Goal: Task Accomplishment & Management: Manage account settings

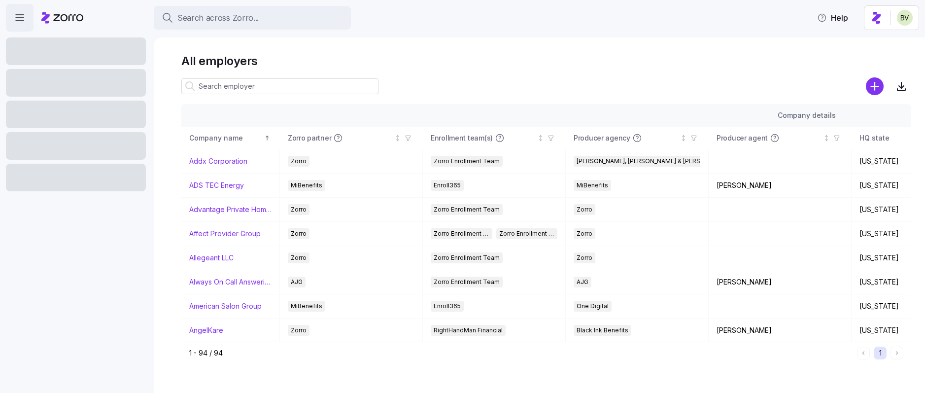
click at [233, 15] on span "Search across Zorro..." at bounding box center [217, 18] width 81 height 12
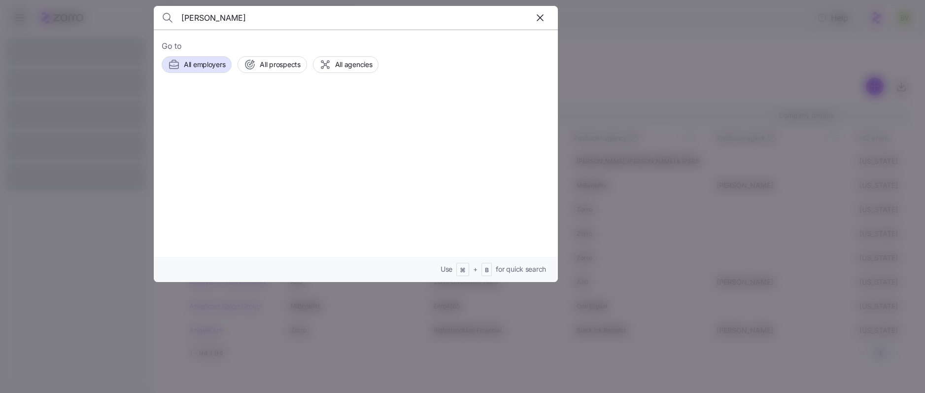
type input "Yisell Duran"
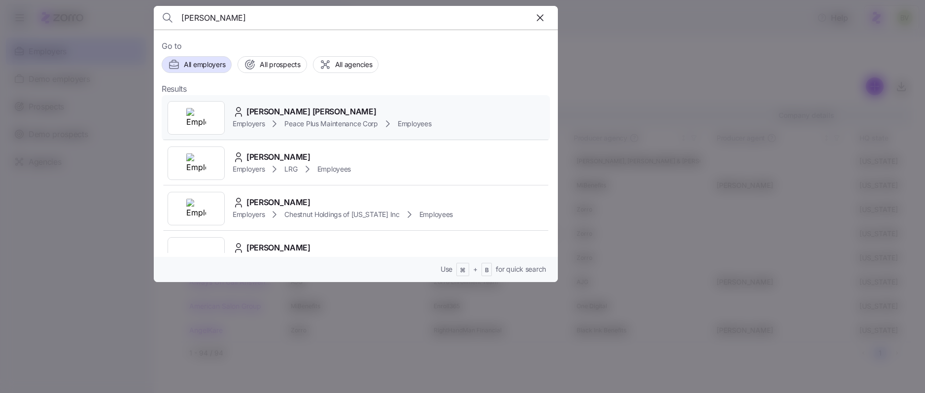
click at [207, 118] on div at bounding box center [196, 118] width 57 height 34
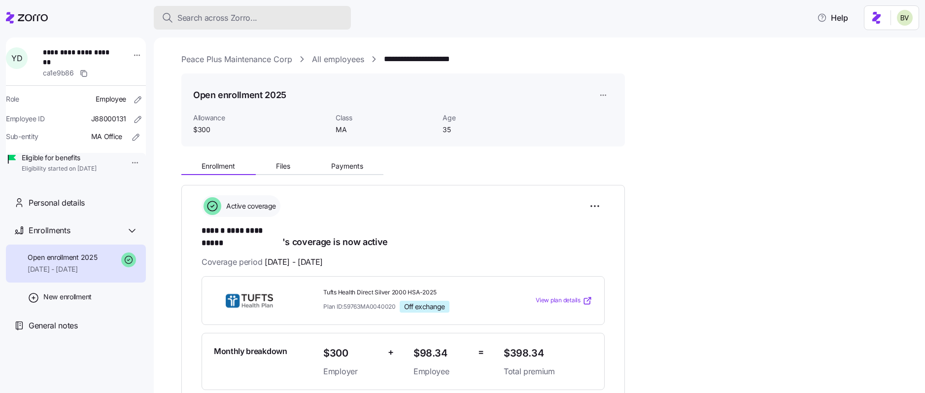
click at [217, 12] on span "Search across Zorro..." at bounding box center [217, 18] width 80 height 12
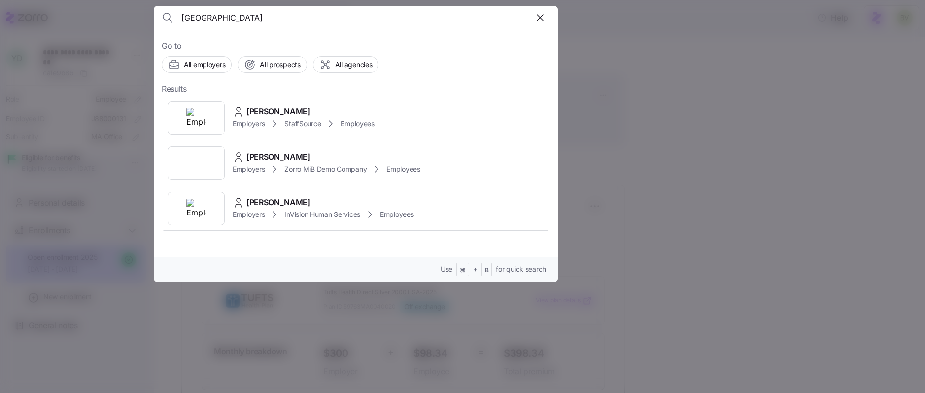
type input "Boonville"
click at [728, 142] on div at bounding box center [462, 196] width 925 height 393
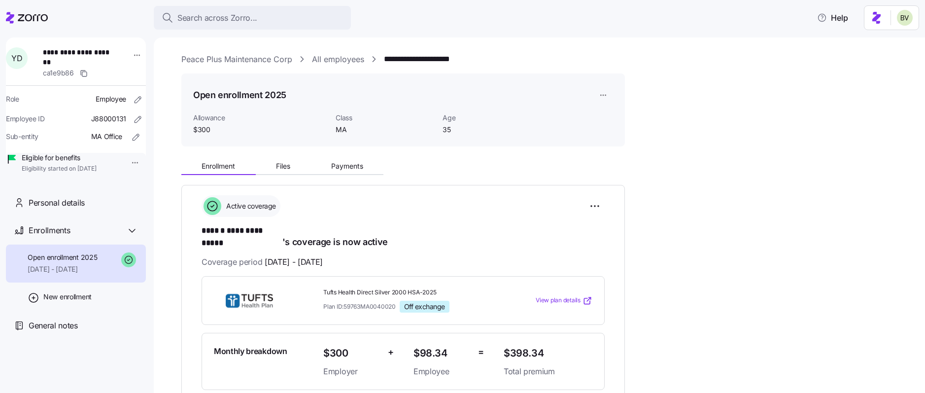
click at [213, 59] on link "Peace Plus Maintenance Corp" at bounding box center [236, 59] width 111 height 12
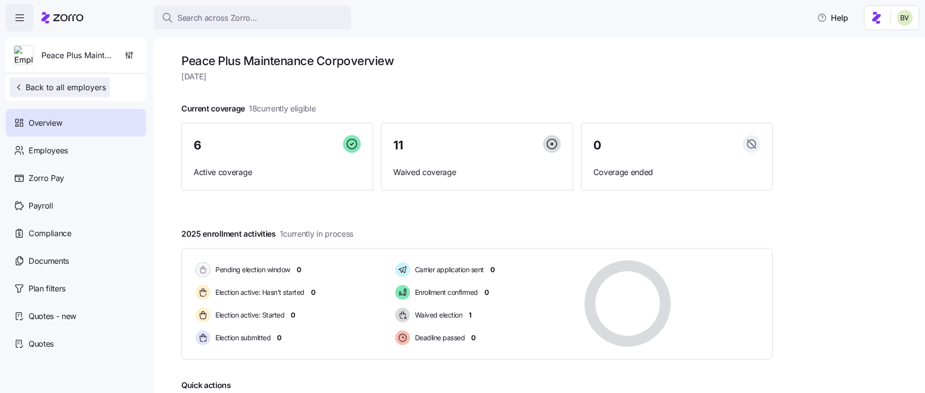
click at [76, 86] on span "Back to all employers" at bounding box center [60, 87] width 92 height 12
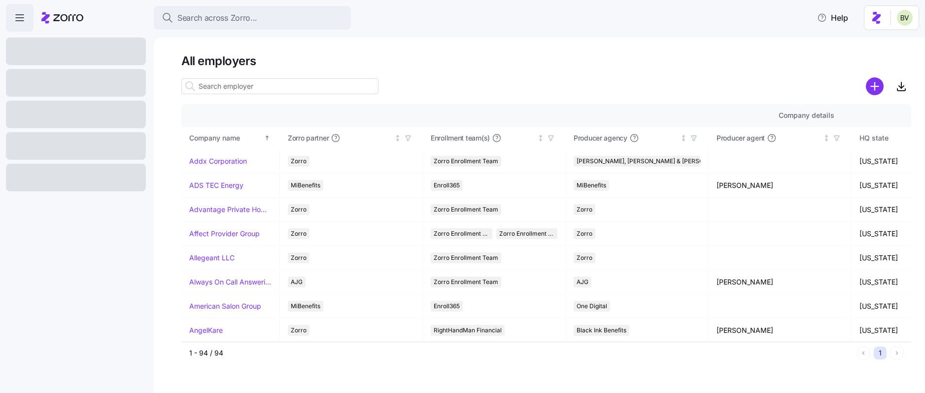
click at [229, 87] on input at bounding box center [279, 86] width 197 height 16
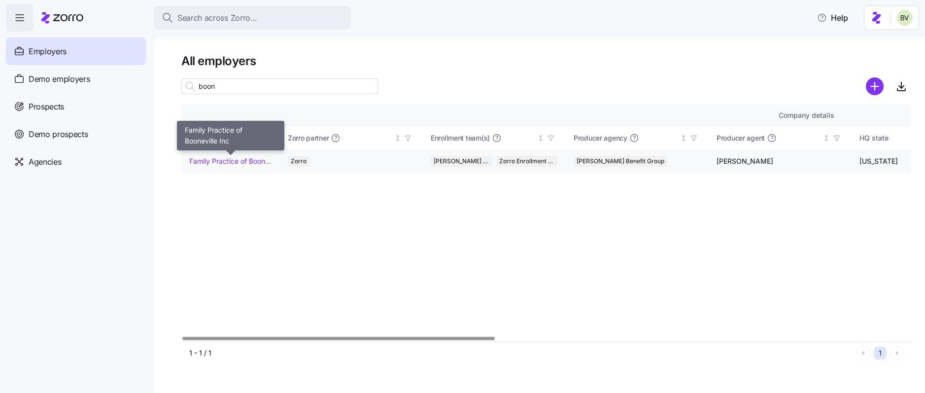
type input "boon"
click at [228, 160] on link "Family Practice of Booneville Inc" at bounding box center [230, 161] width 82 height 10
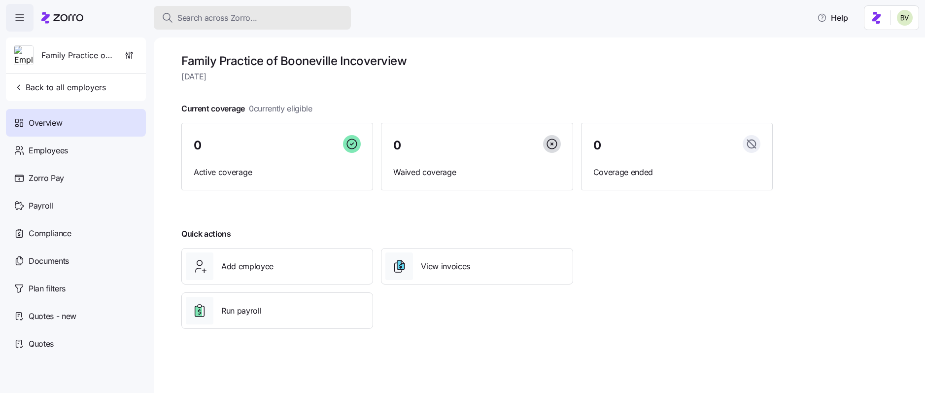
click at [222, 22] on span "Search across Zorro..." at bounding box center [217, 18] width 80 height 12
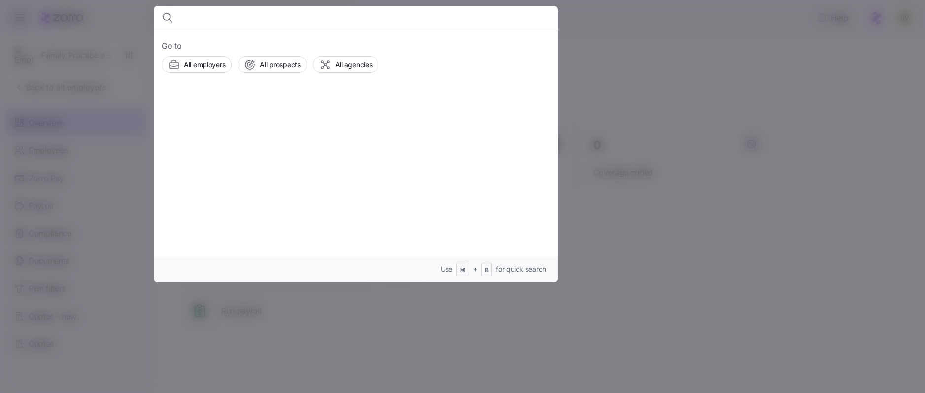
paste input "Annie Kamara"
type input "Annie Kamara"
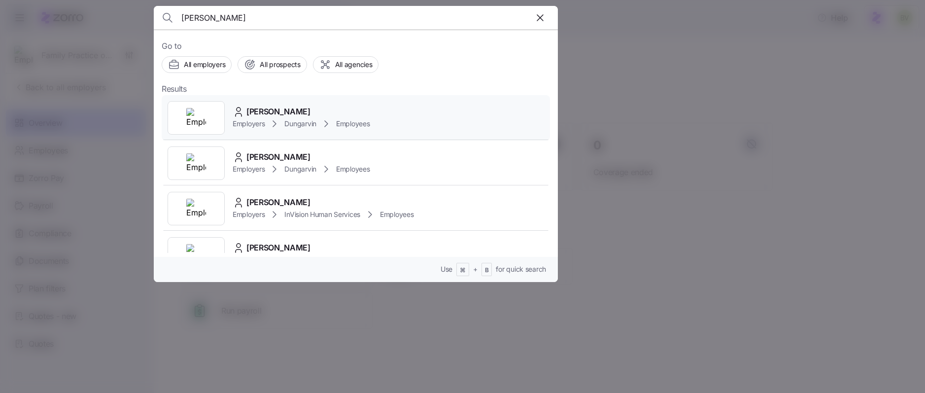
click at [206, 120] on img at bounding box center [196, 118] width 20 height 20
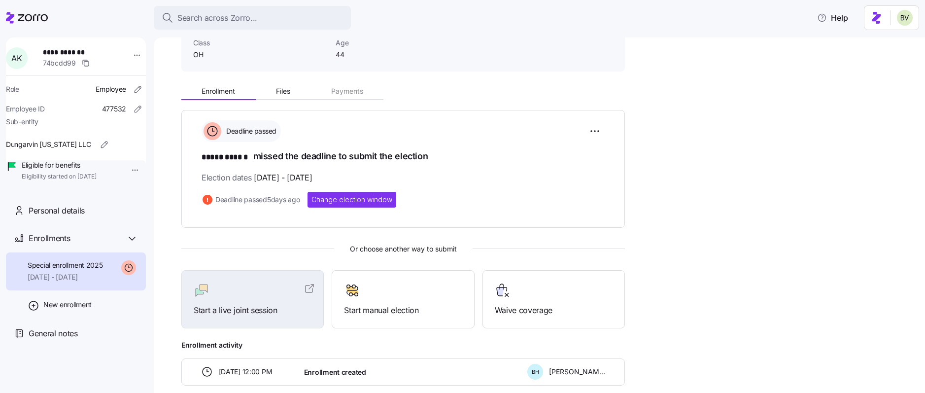
scroll to position [64, 0]
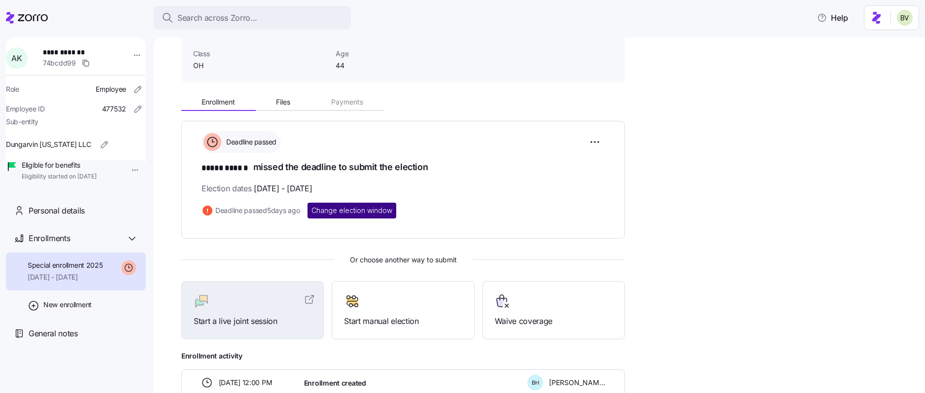
click at [348, 210] on span "Change election window" at bounding box center [352, 211] width 81 height 10
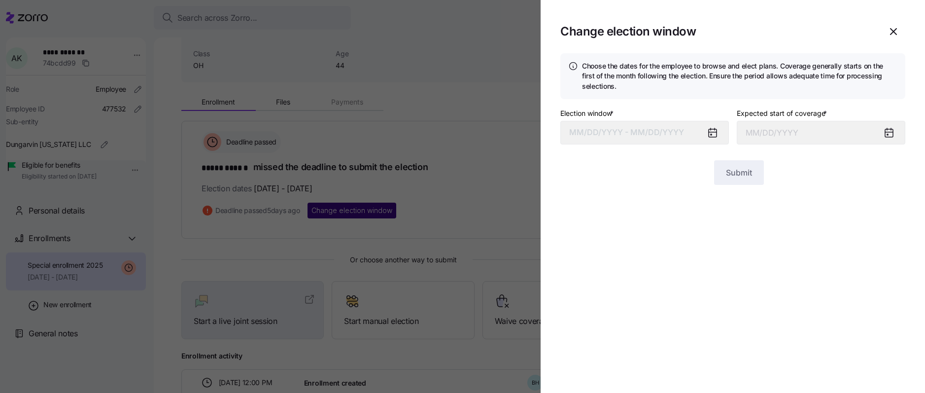
type input "October 1, 2025"
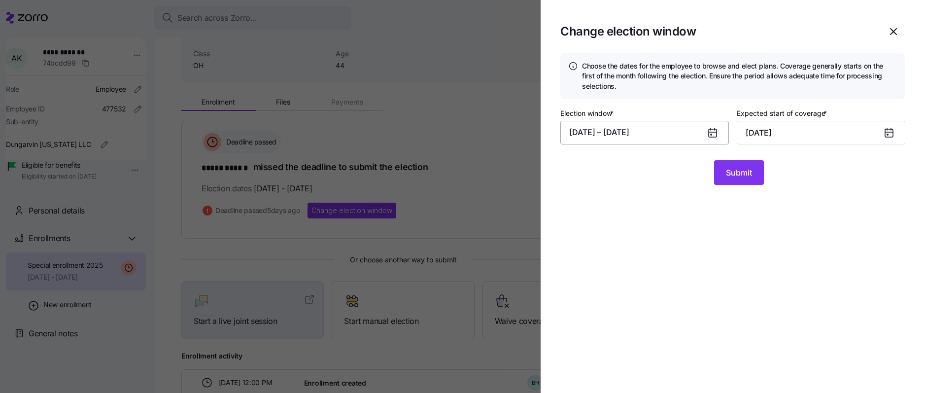
click at [602, 130] on button "08/26/2025 – 08/30/2025" at bounding box center [644, 133] width 169 height 24
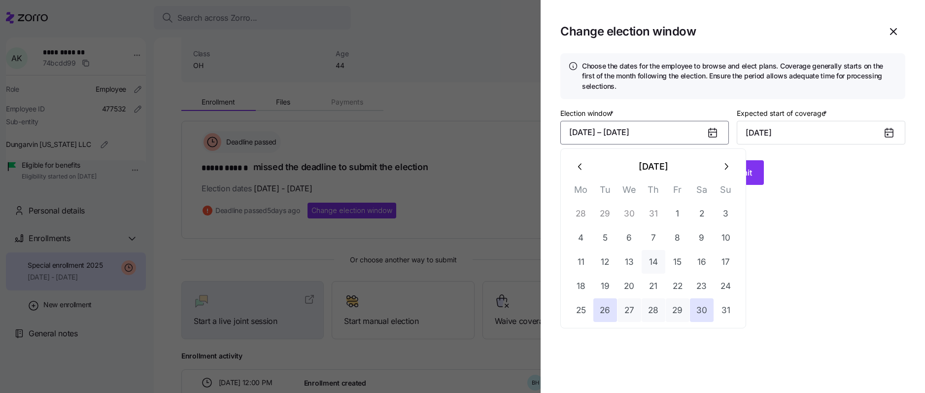
click at [607, 313] on button "26" at bounding box center [605, 310] width 24 height 24
click at [720, 162] on button "button" at bounding box center [726, 167] width 24 height 24
click at [672, 215] on button "5" at bounding box center [678, 214] width 24 height 24
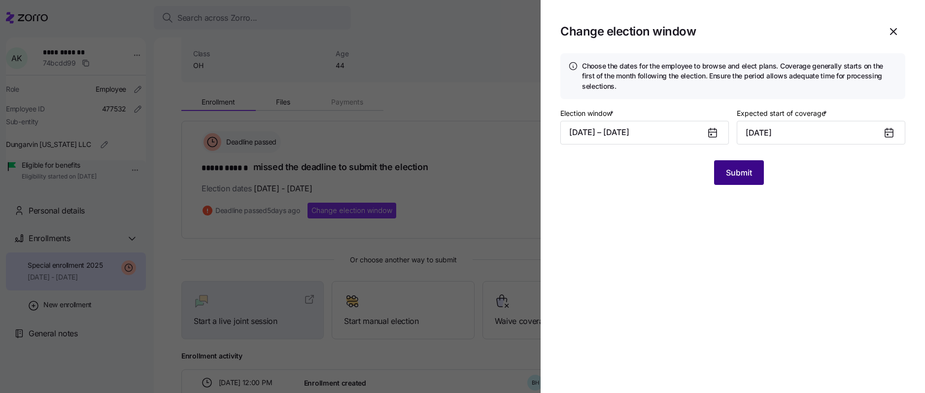
click at [738, 172] on span "Submit" at bounding box center [739, 173] width 26 height 12
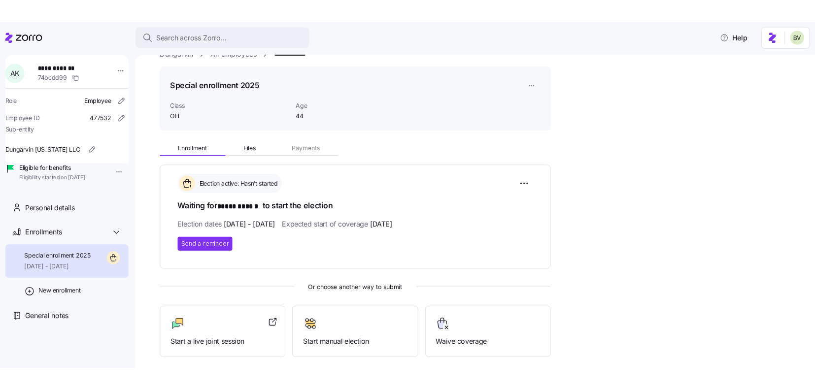
scroll to position [20, 0]
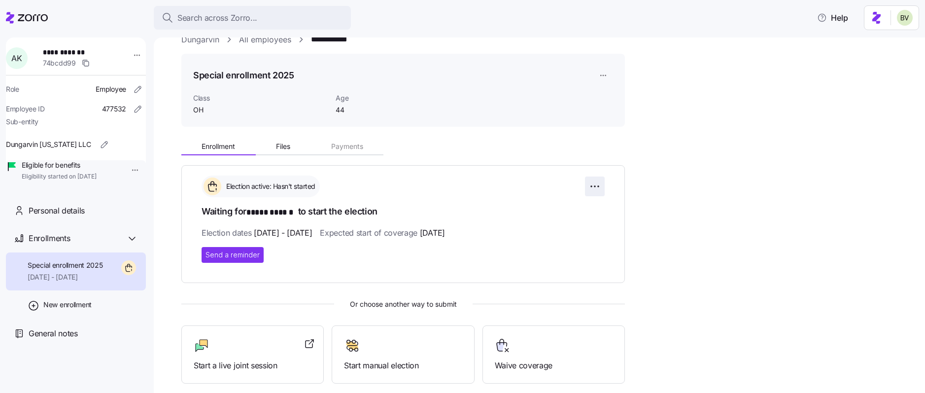
click at [593, 186] on html "**********" at bounding box center [462, 193] width 925 height 387
click at [534, 208] on span "Change election window" at bounding box center [525, 211] width 76 height 10
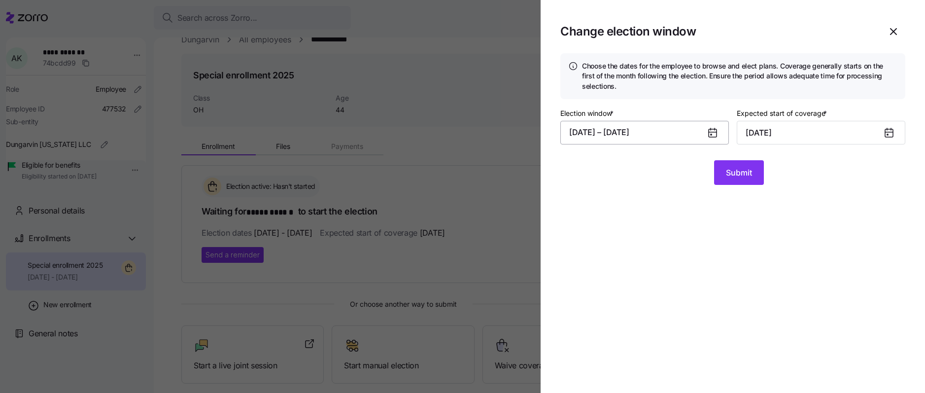
click at [626, 136] on button "08/26/2025 – 09/05/2025" at bounding box center [644, 133] width 169 height 24
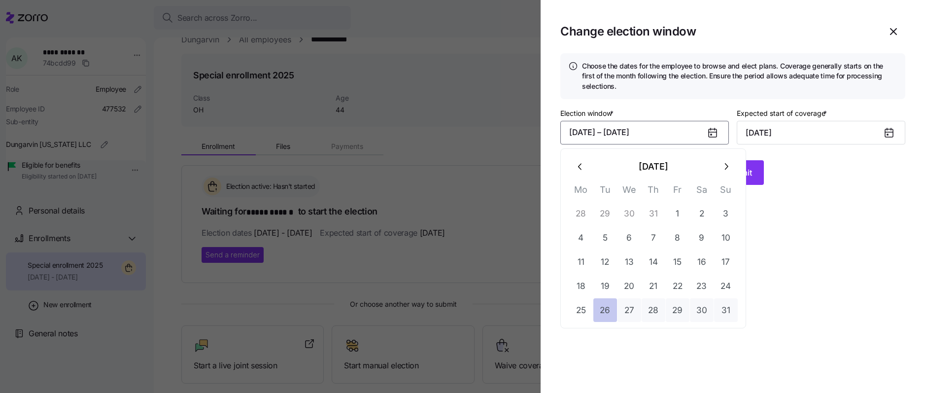
click at [611, 307] on button "26" at bounding box center [605, 310] width 24 height 24
click at [730, 163] on icon "button" at bounding box center [726, 166] width 11 height 11
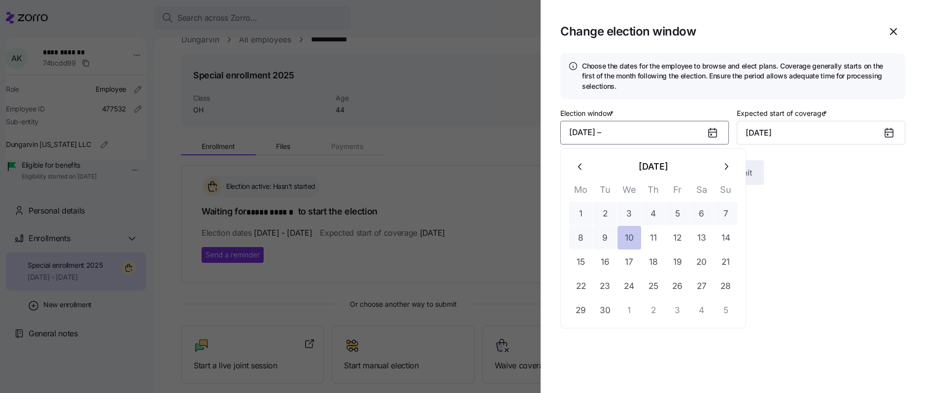
click at [633, 242] on button "10" at bounding box center [630, 238] width 24 height 24
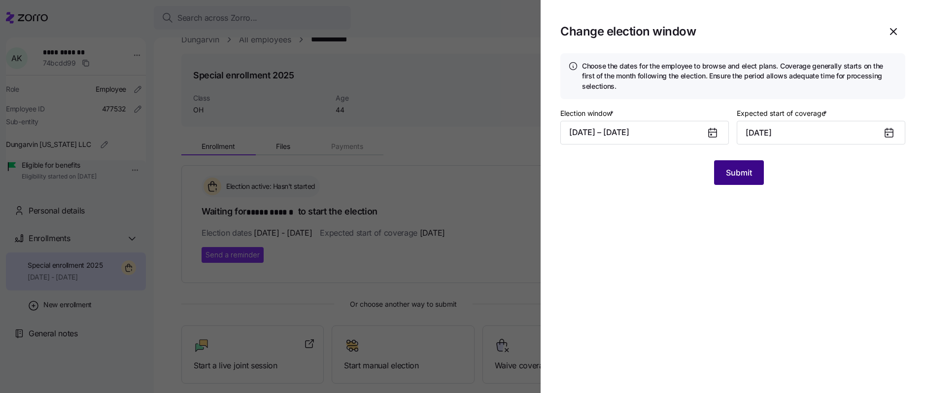
click at [743, 167] on span "Submit" at bounding box center [739, 173] width 26 height 12
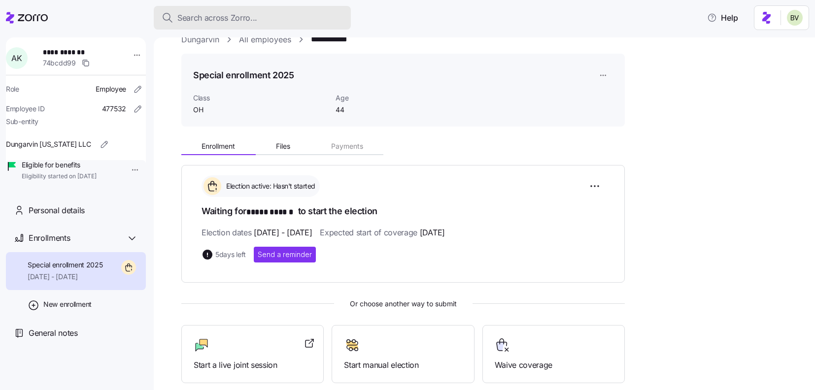
click at [235, 23] on span "Search across Zorro..." at bounding box center [217, 18] width 80 height 12
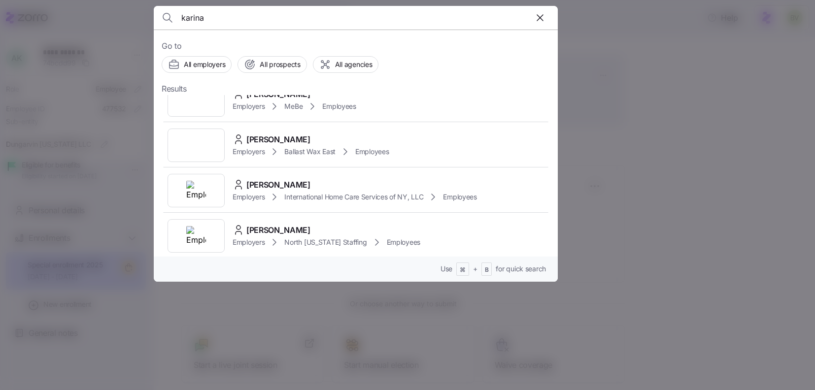
scroll to position [235, 0]
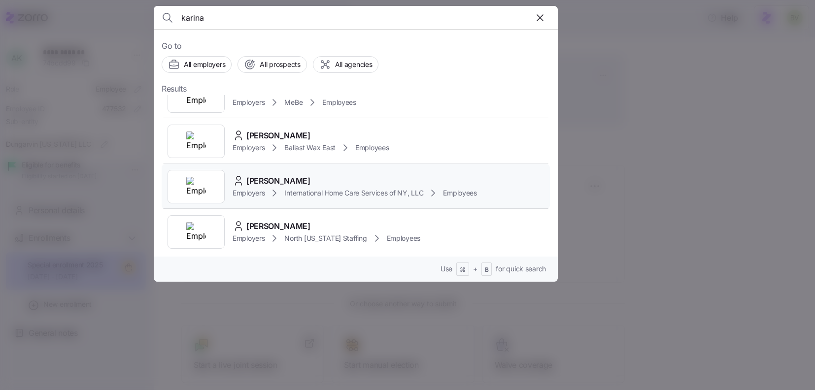
type input "karina"
click at [212, 170] on div at bounding box center [196, 187] width 57 height 34
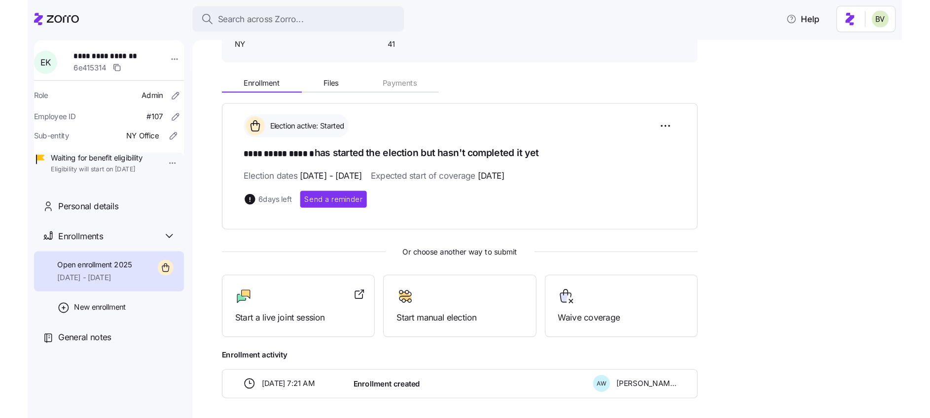
scroll to position [45, 0]
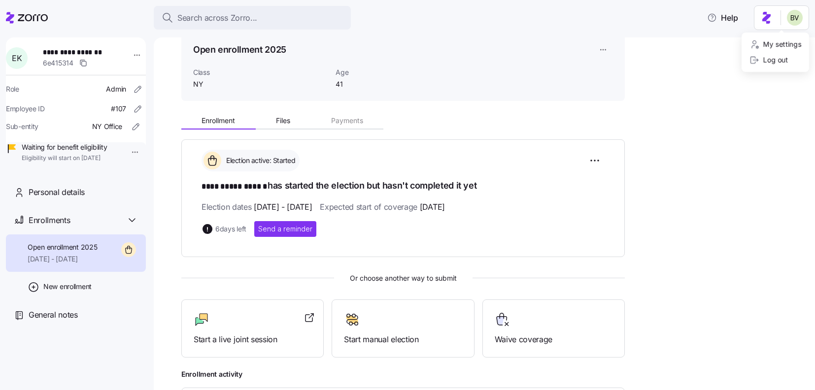
click at [791, 17] on html "**********" at bounding box center [407, 192] width 815 height 384
click at [767, 21] on html "**********" at bounding box center [407, 192] width 815 height 384
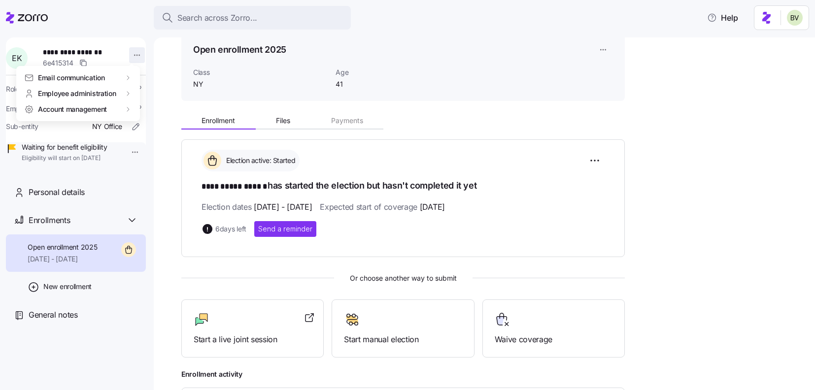
click at [134, 55] on html "**********" at bounding box center [407, 192] width 815 height 384
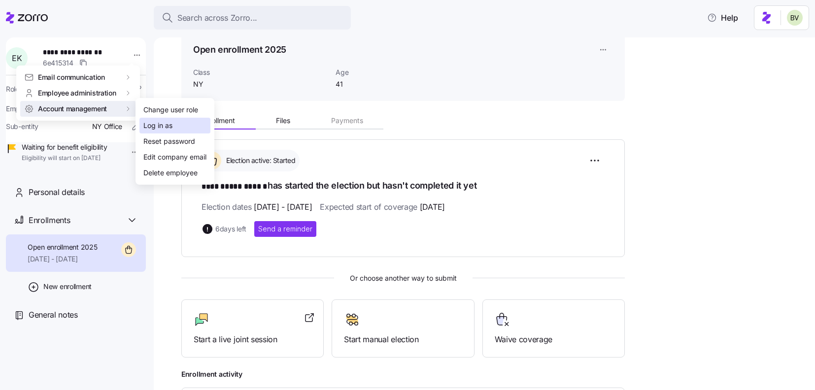
click at [159, 127] on div "Log in as" at bounding box center [157, 125] width 29 height 11
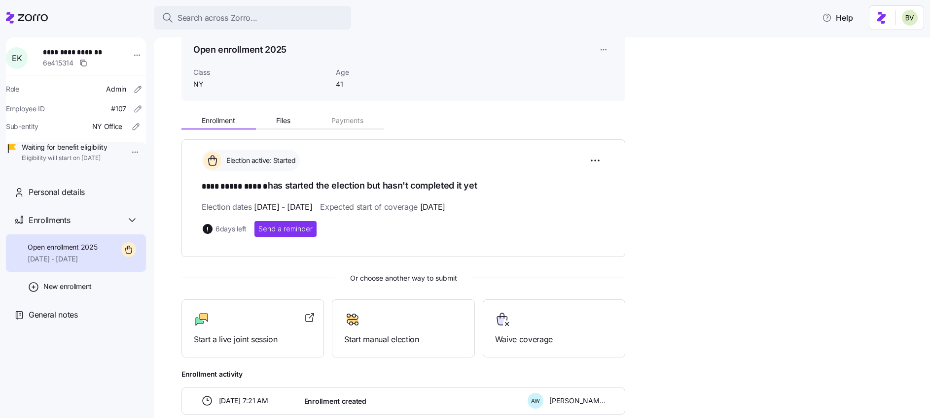
scroll to position [0, 0]
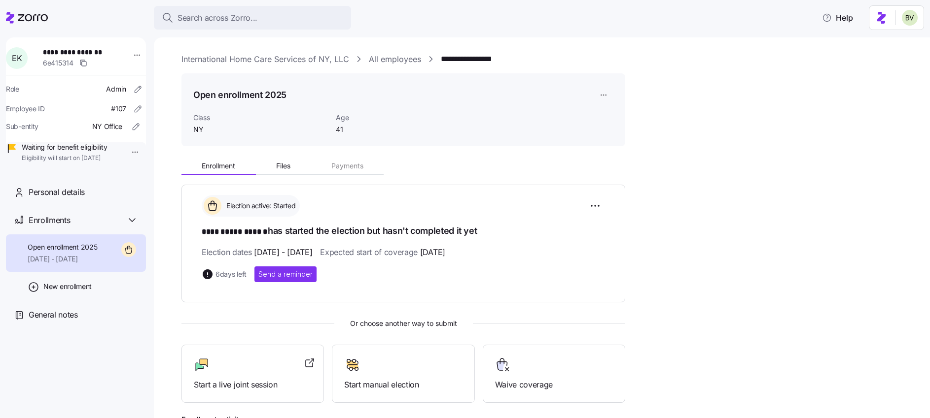
click at [252, 58] on link "International Home Care Services of NY, LLC" at bounding box center [265, 59] width 168 height 12
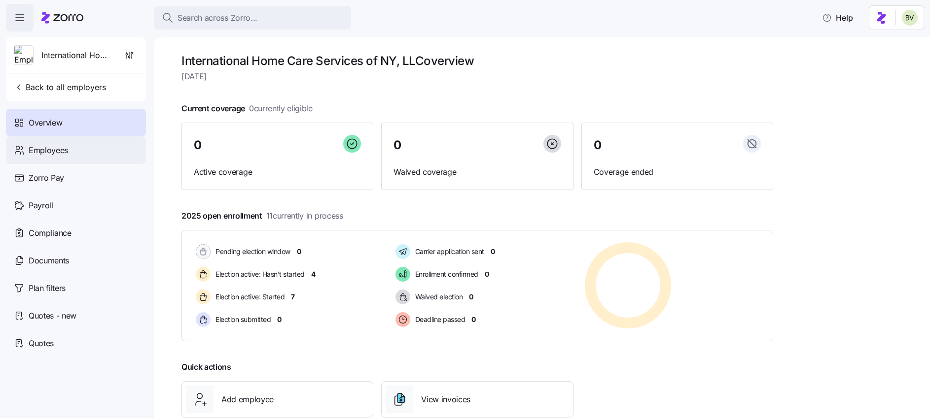
click at [57, 156] on div "Employees" at bounding box center [76, 151] width 140 height 28
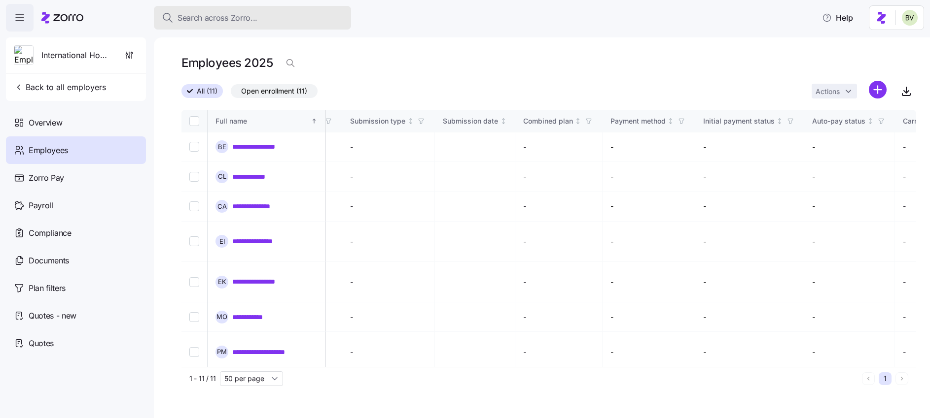
scroll to position [0, 1108]
click at [306, 21] on div "Search across Zorro..." at bounding box center [252, 18] width 181 height 12
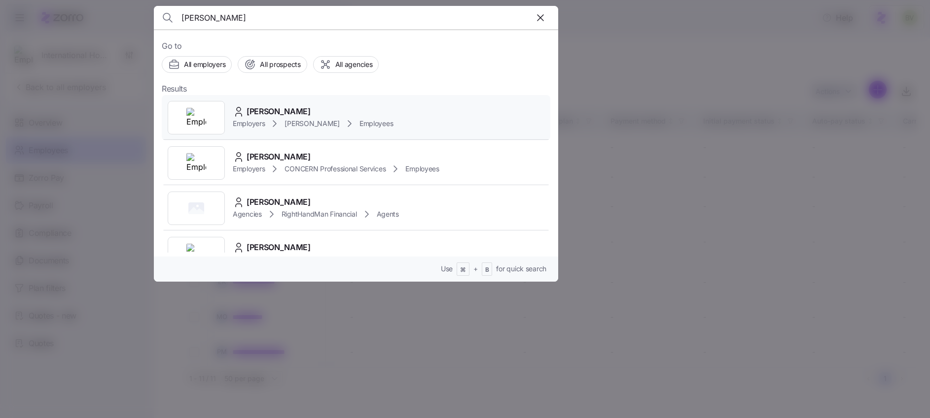
type input "barbara rober"
click at [187, 126] on img at bounding box center [196, 118] width 20 height 20
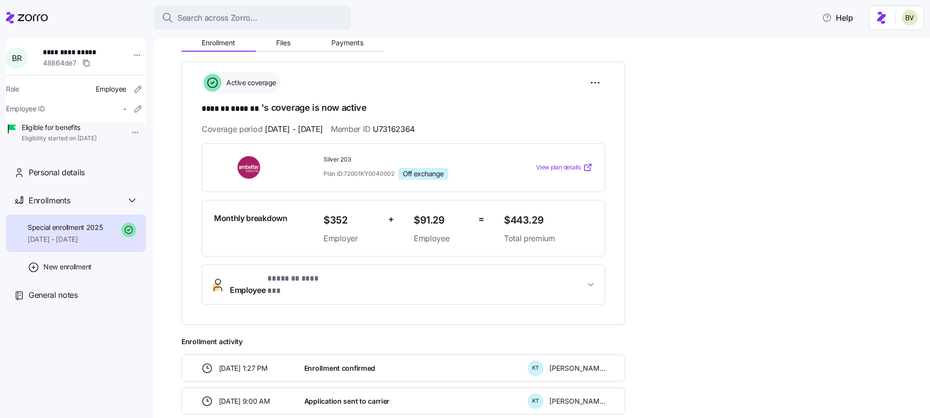
scroll to position [143, 0]
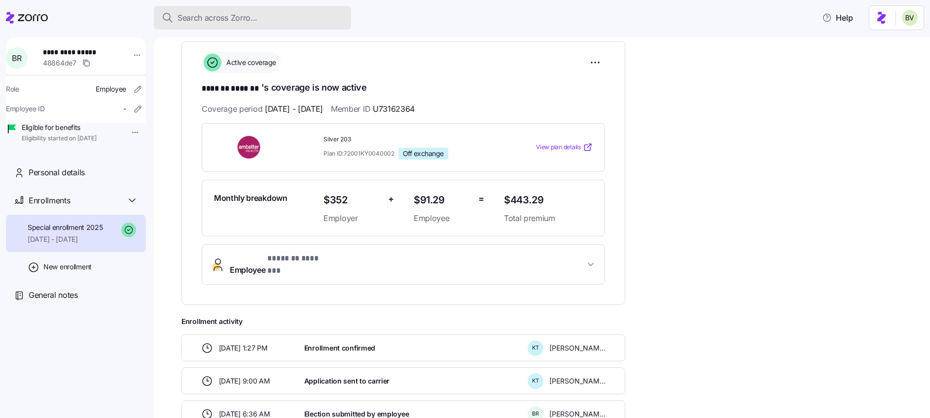
click at [258, 16] on div "Search across Zorro..." at bounding box center [252, 18] width 181 height 12
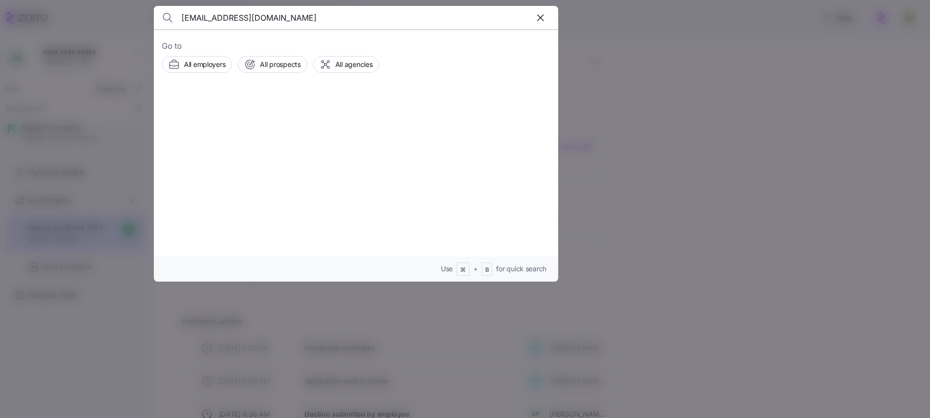
type input "anthonywayneflynn@gmail.com"
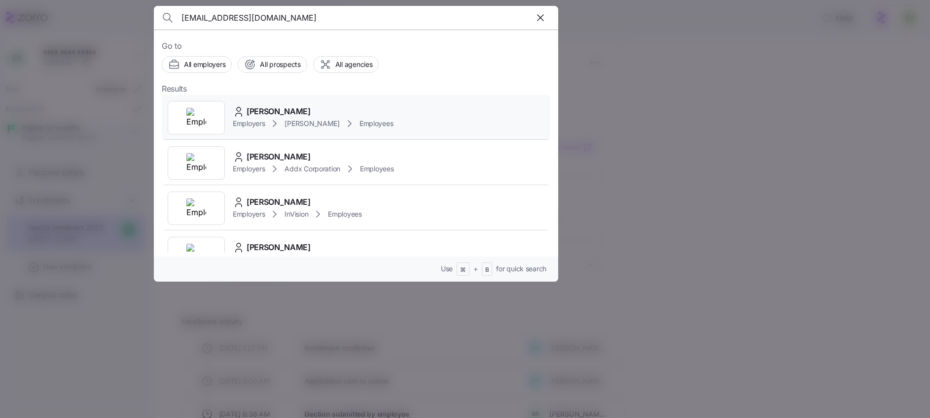
click at [191, 114] on img at bounding box center [196, 118] width 20 height 20
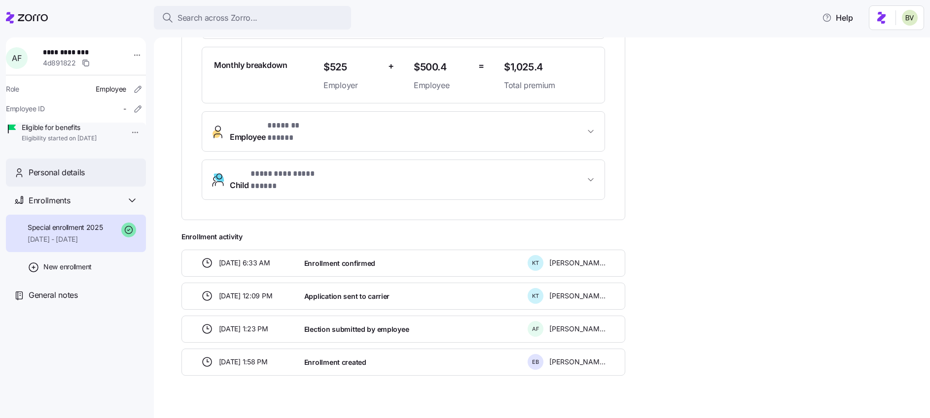
scroll to position [269, 0]
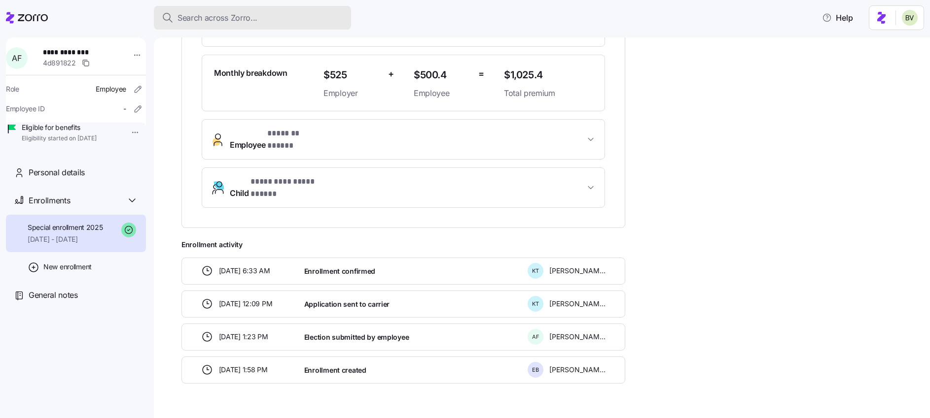
click at [230, 22] on span "Search across Zorro..." at bounding box center [217, 18] width 80 height 12
click at [230, 22] on body "**********" at bounding box center [465, 206] width 930 height 413
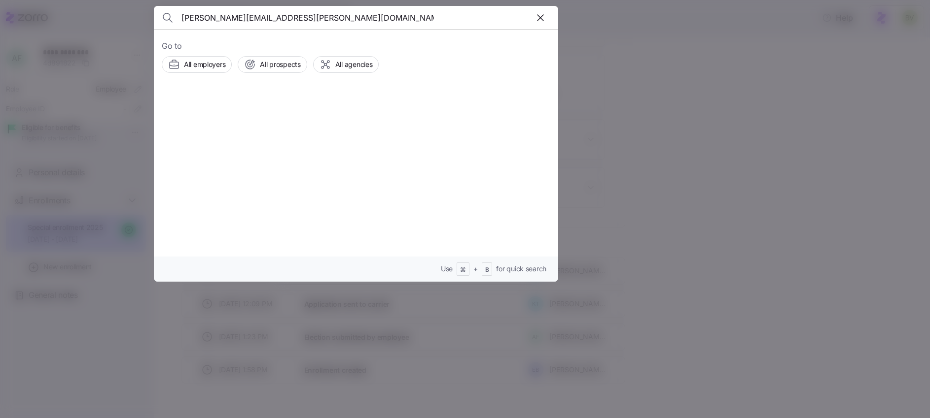
type input "jessica.e.strunk@icloud.com"
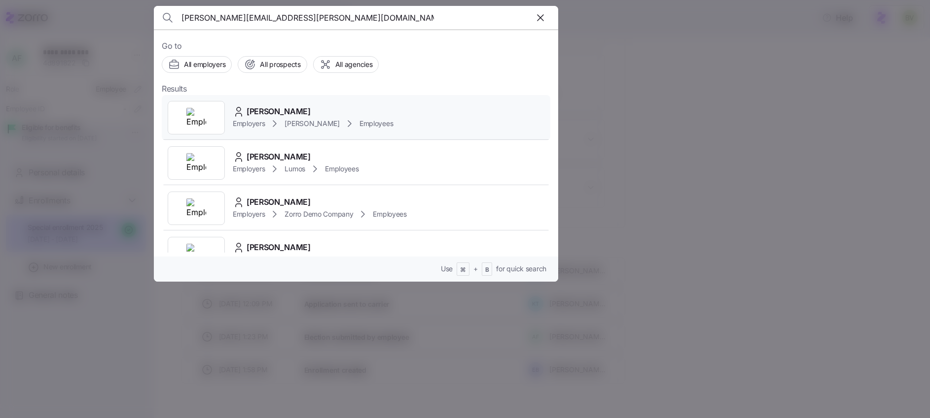
click at [200, 114] on img at bounding box center [196, 118] width 20 height 20
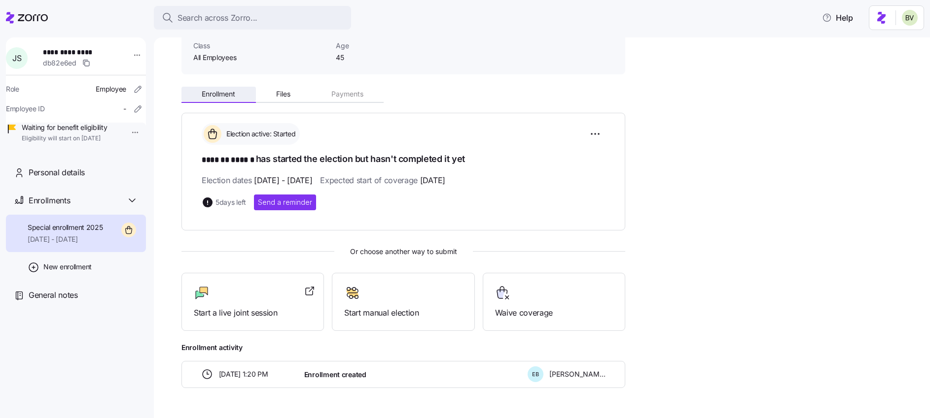
scroll to position [100, 0]
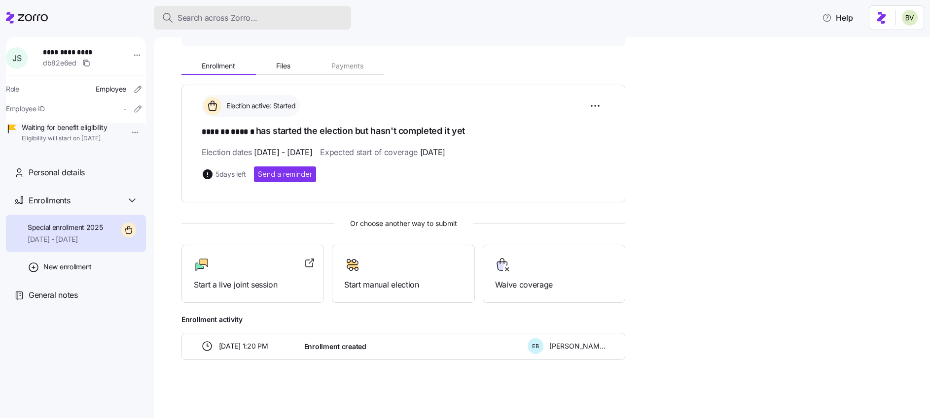
click at [242, 17] on span "Search across Zorro..." at bounding box center [217, 18] width 80 height 12
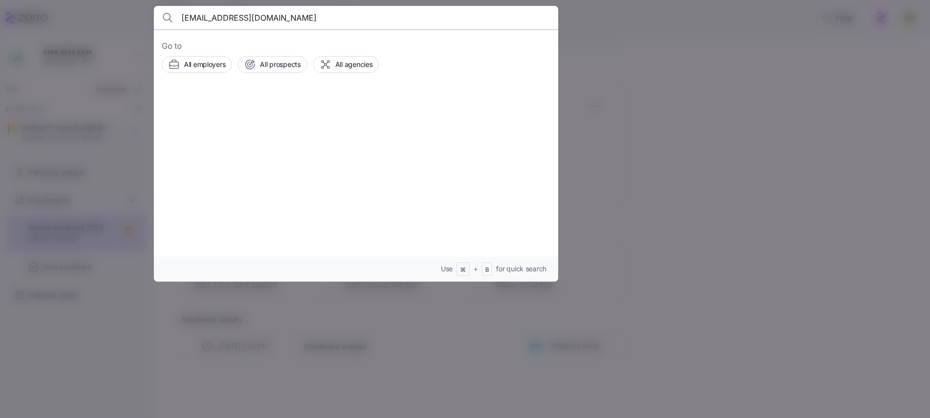
type input "nbowling@kimcoxgroup.com"
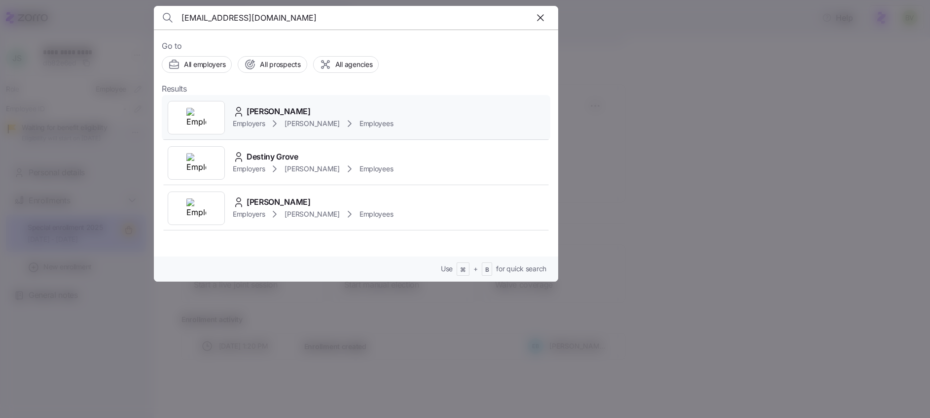
click at [220, 105] on div at bounding box center [196, 118] width 57 height 34
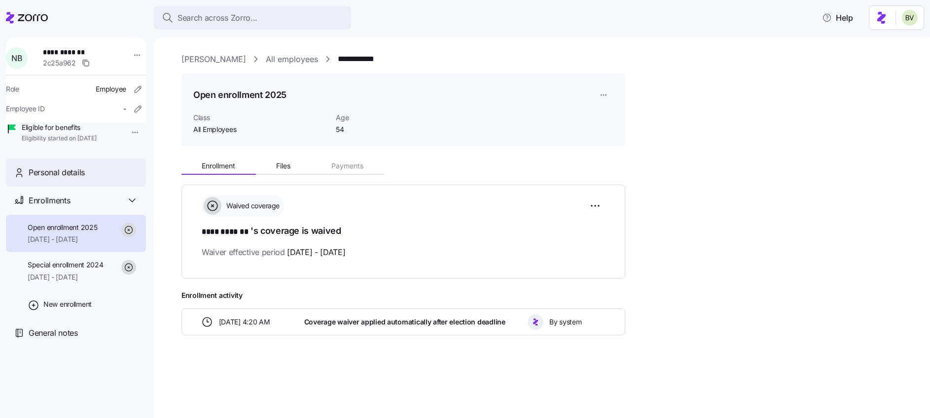
click at [93, 179] on div "Personal details" at bounding box center [83, 173] width 109 height 12
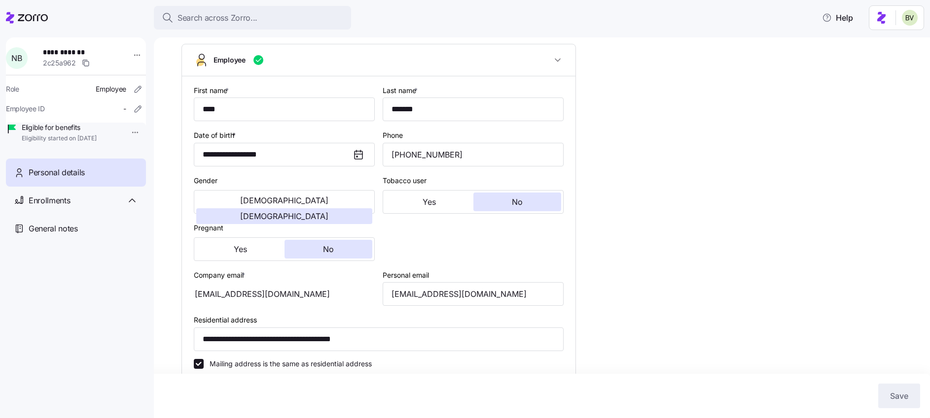
type input "All Employees"
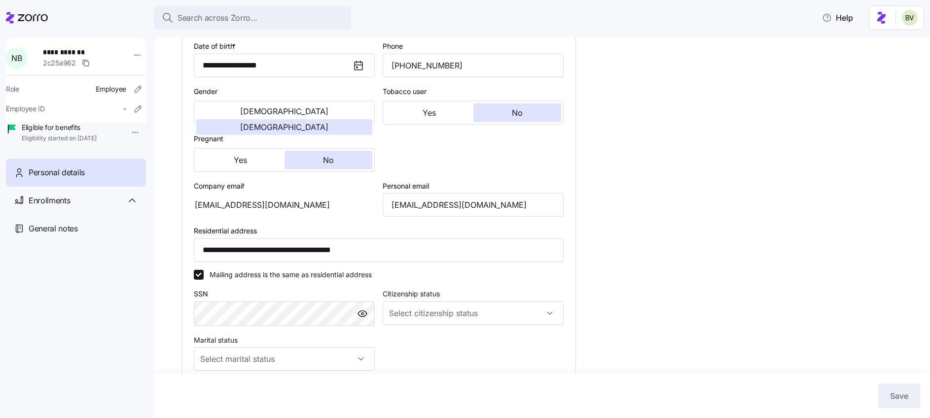
scroll to position [164, 0]
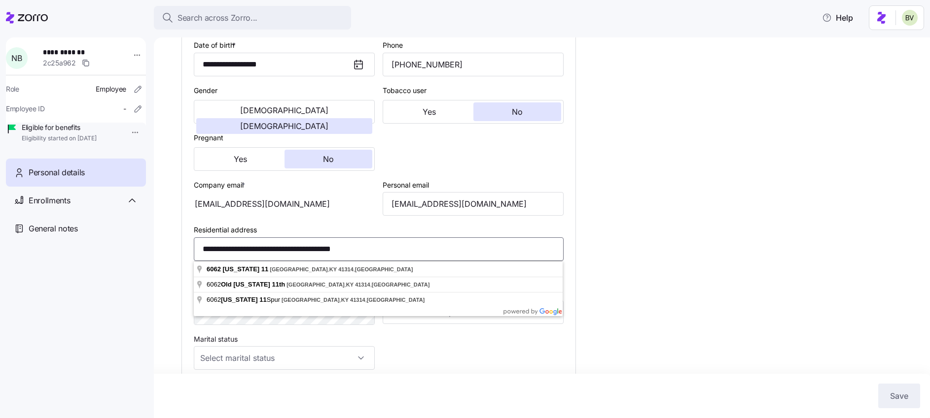
drag, startPoint x: 381, startPoint y: 247, endPoint x: 184, endPoint y: 238, distance: 197.8
click at [184, 238] on div "**********" at bounding box center [378, 242] width 393 height 513
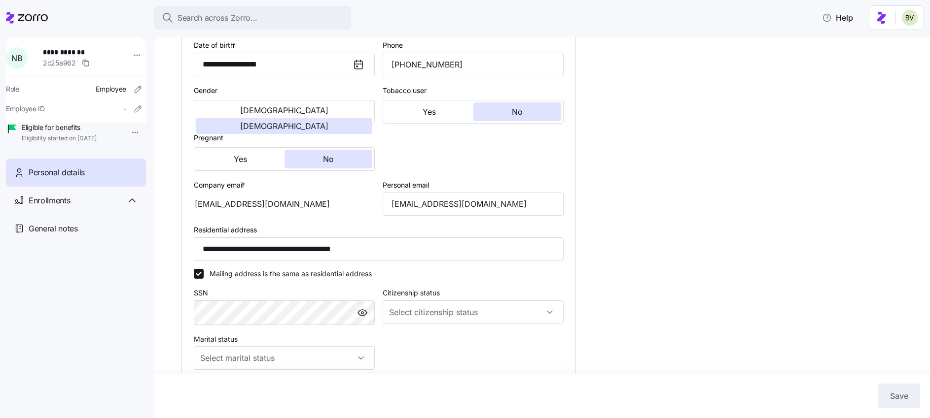
scroll to position [148, 0]
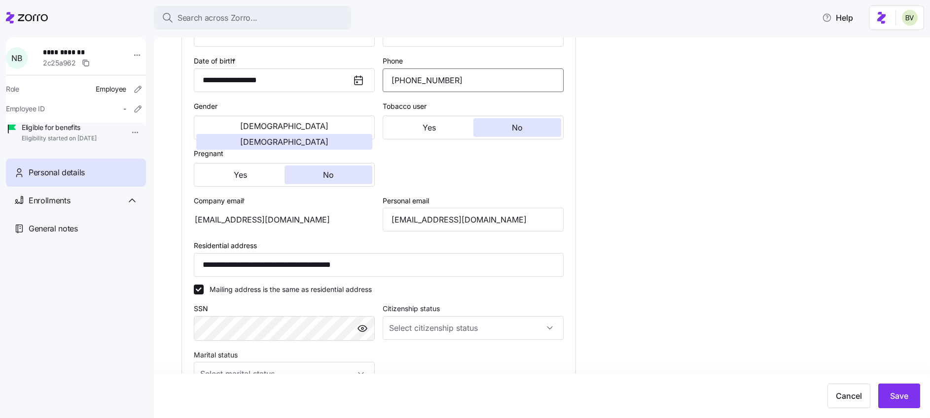
drag, startPoint x: 454, startPoint y: 77, endPoint x: 385, endPoint y: 76, distance: 69.5
click at [385, 76] on input "(606) 560-8728" at bounding box center [472, 81] width 181 height 24
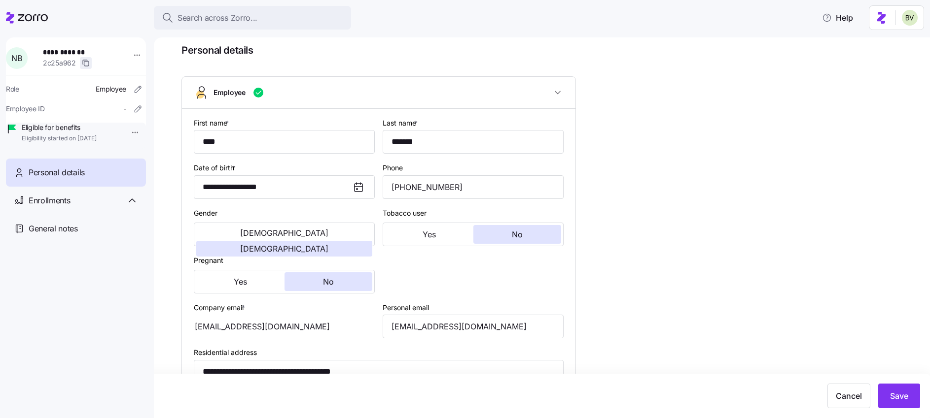
scroll to position [35, 0]
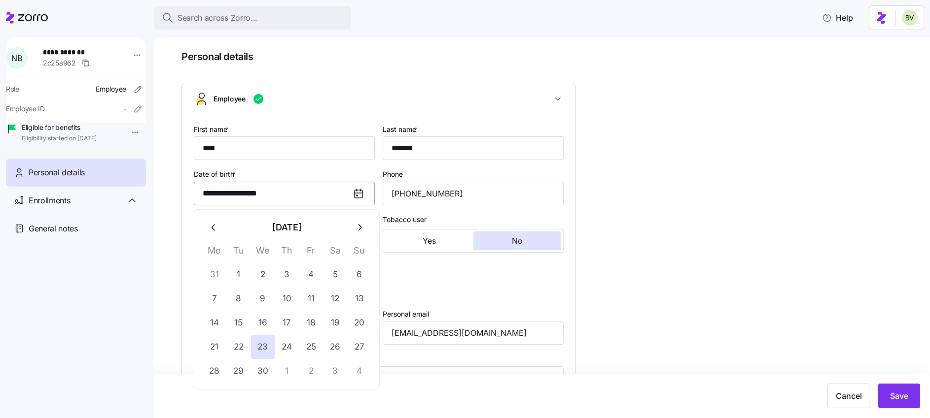
drag, startPoint x: 282, startPoint y: 199, endPoint x: 196, endPoint y: 189, distance: 86.8
click at [196, 189] on input "**********" at bounding box center [284, 194] width 181 height 24
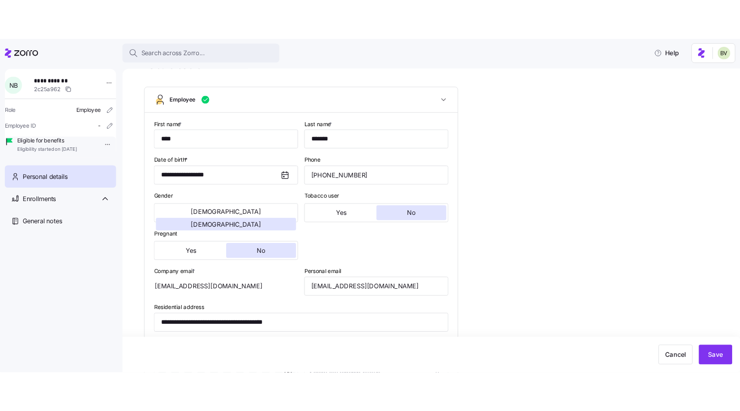
scroll to position [0, 0]
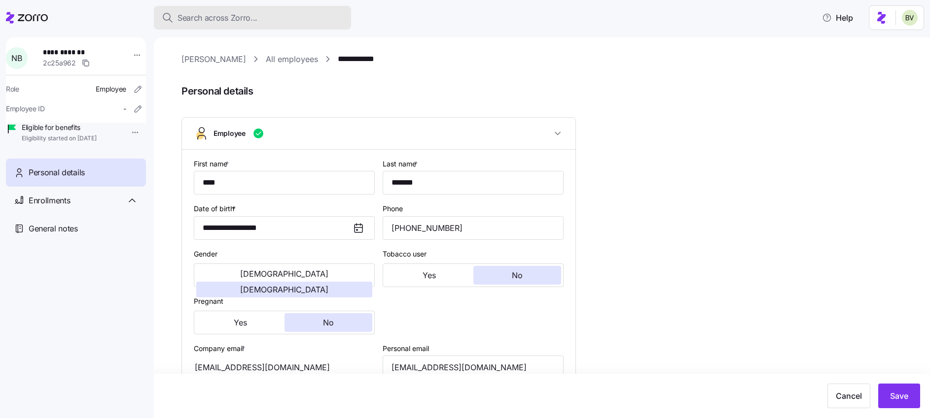
click at [264, 18] on div "Search across Zorro..." at bounding box center [252, 18] width 181 height 12
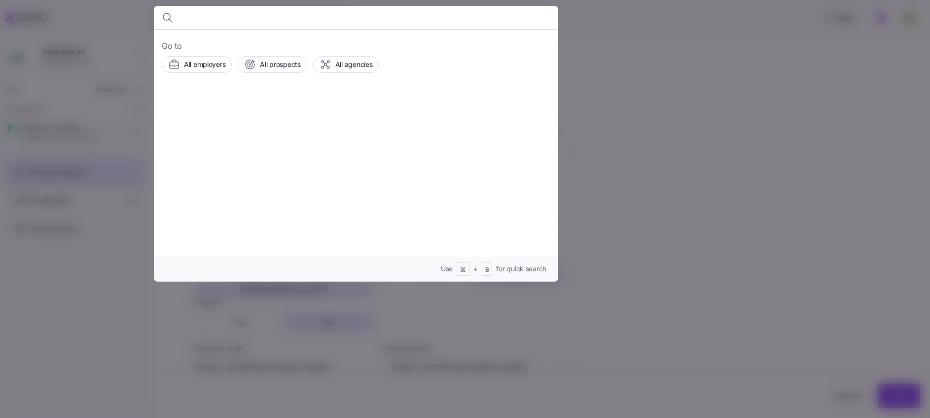
paste input "Jay.whitehouse534@gmail.com"
type input "Jay.whitehouse534@gmail.com"
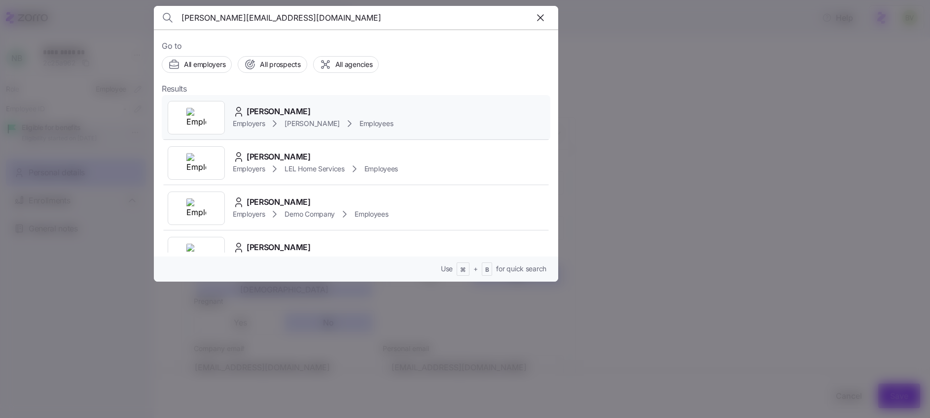
click at [188, 130] on div at bounding box center [196, 118] width 57 height 34
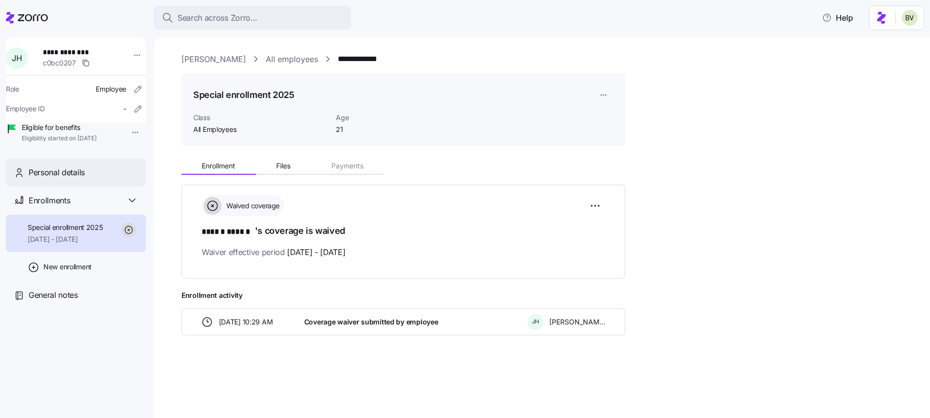
click at [93, 179] on div "Personal details" at bounding box center [83, 173] width 109 height 12
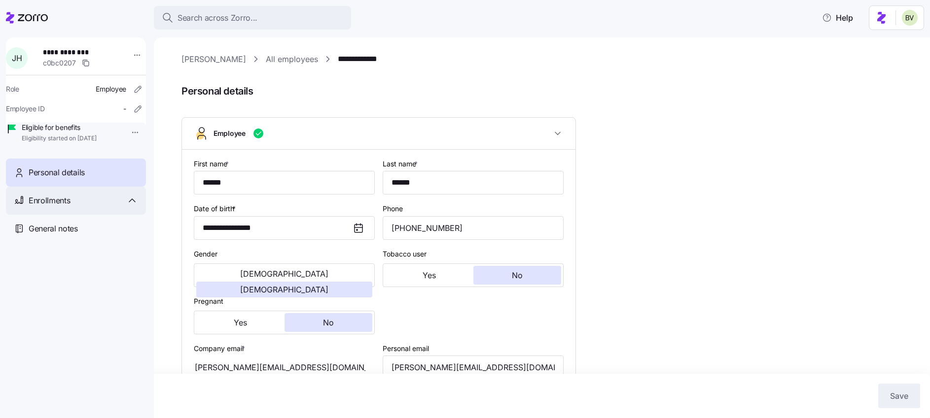
click at [125, 207] on div "Enrollments" at bounding box center [83, 201] width 109 height 12
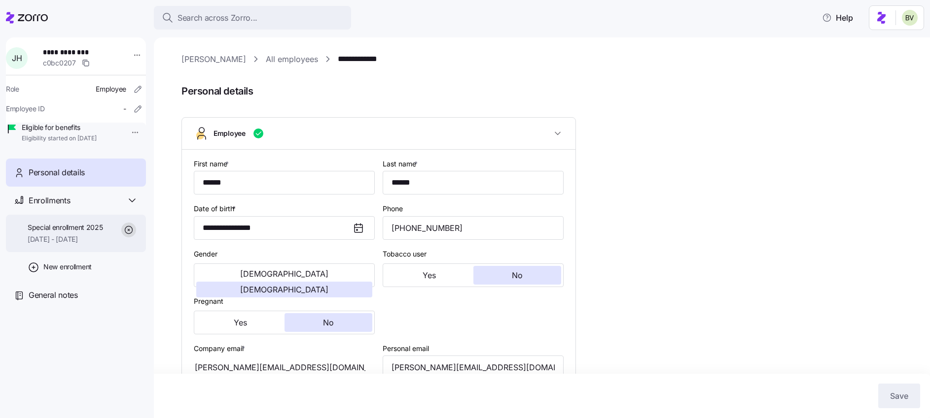
click at [84, 233] on span "Special enrollment 2025" at bounding box center [65, 228] width 75 height 10
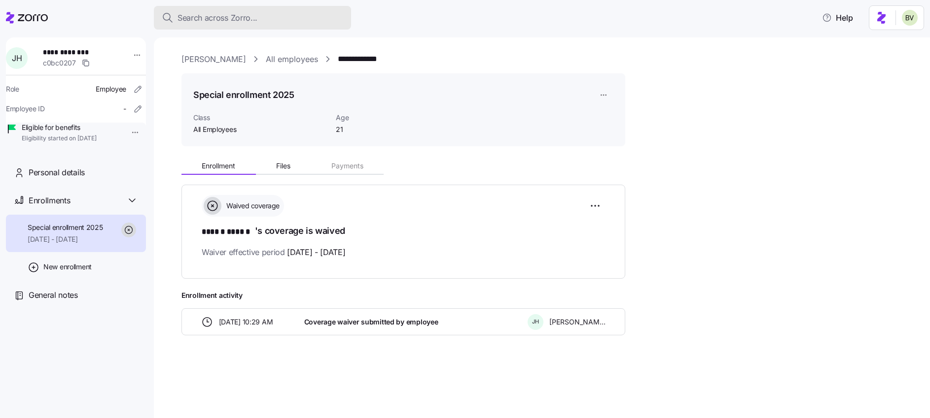
click at [212, 22] on span "Search across Zorro..." at bounding box center [217, 18] width 80 height 12
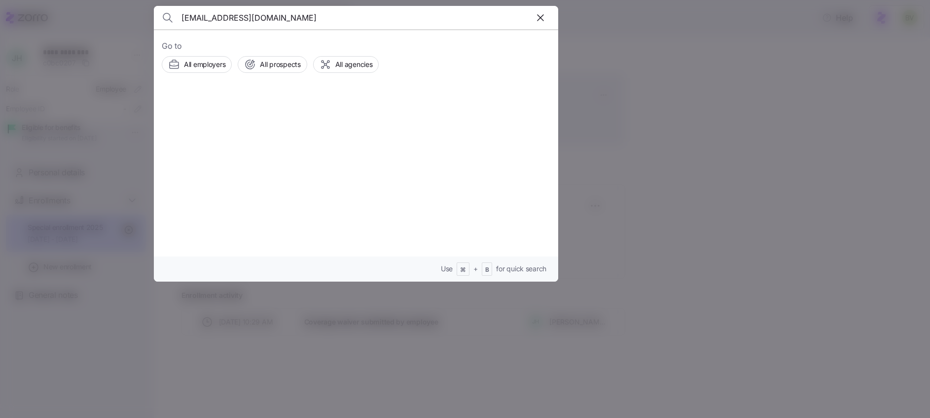
type input "madisonsizemore707@gmail.com"
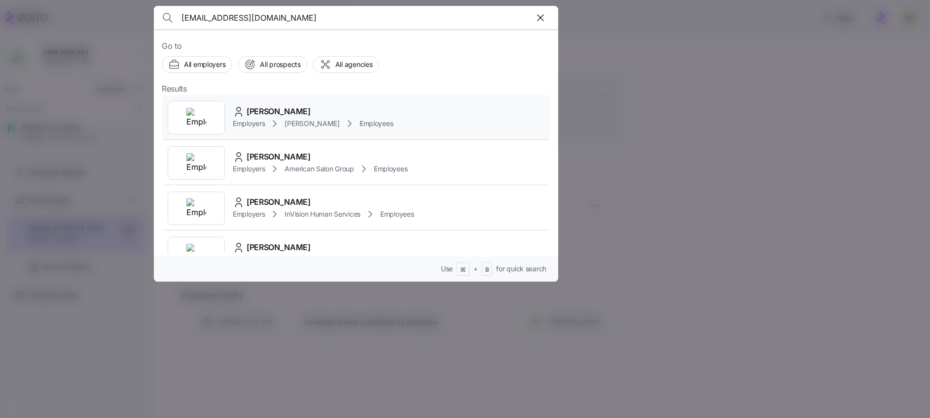
click at [179, 117] on div at bounding box center [196, 118] width 57 height 34
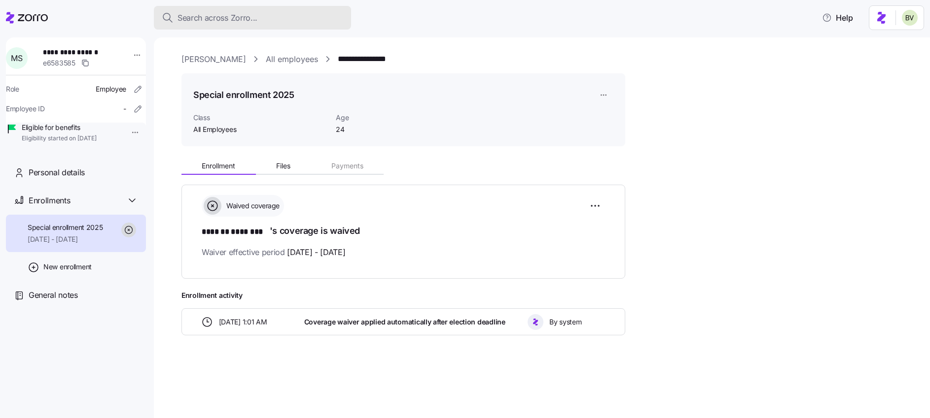
click at [297, 25] on button "Search across Zorro..." at bounding box center [252, 18] width 197 height 24
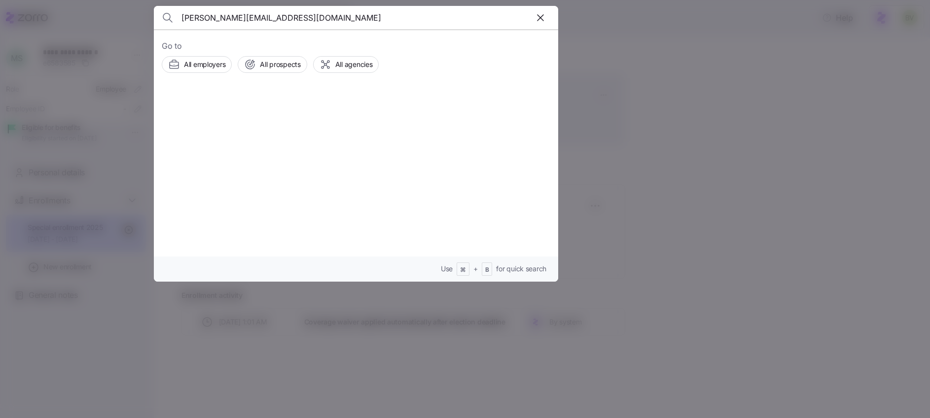
type input "michelle.collins49@yahoo.com"
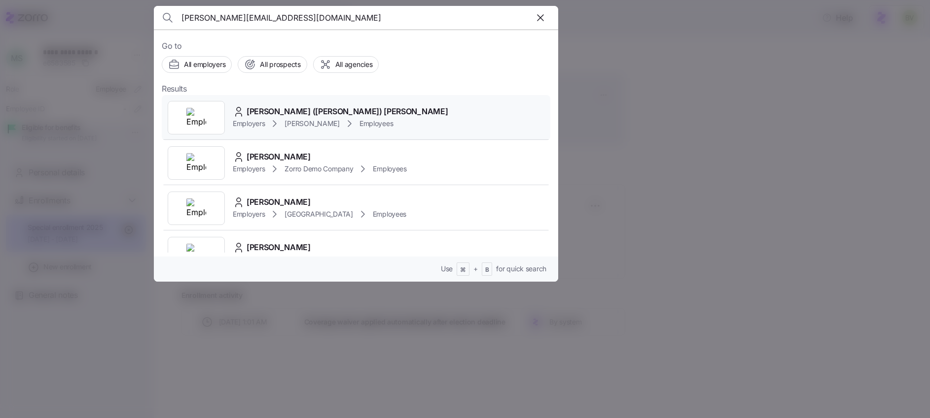
click at [203, 123] on img at bounding box center [196, 118] width 20 height 20
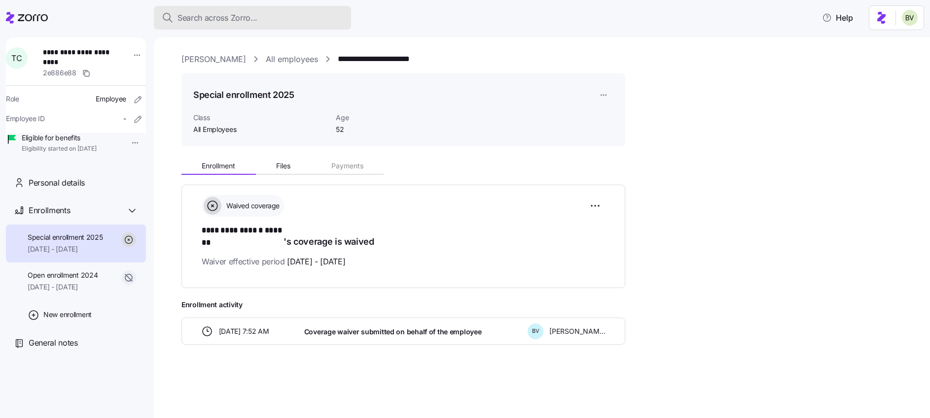
click at [278, 16] on div "Search across Zorro..." at bounding box center [252, 18] width 181 height 12
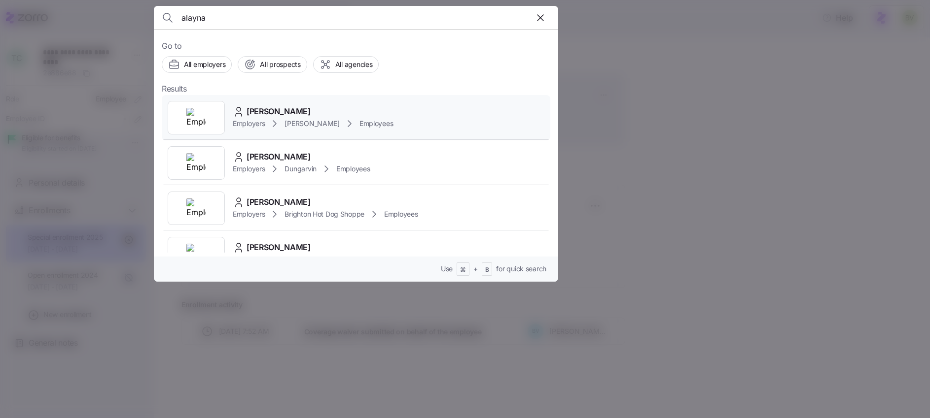
type input "alayna"
click at [221, 109] on div at bounding box center [196, 118] width 57 height 34
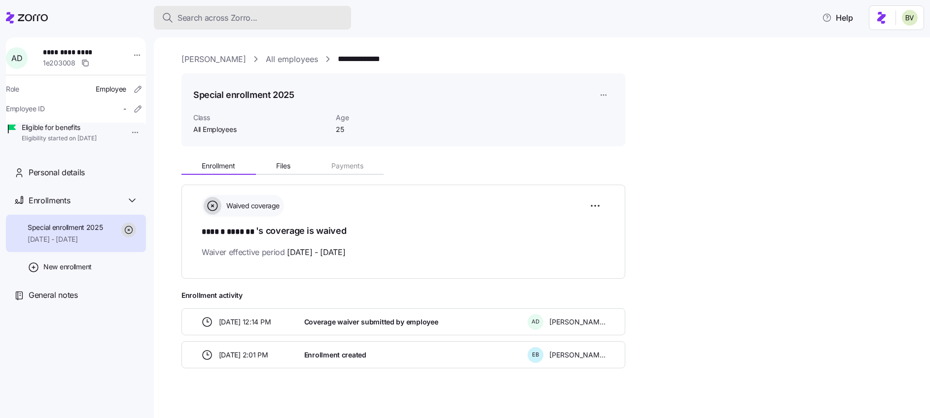
click at [223, 14] on span "Search across Zorro..." at bounding box center [217, 18] width 80 height 12
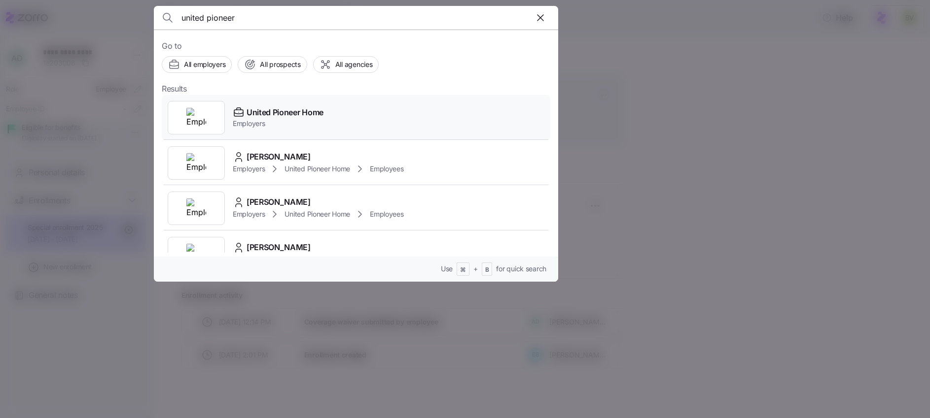
type input "united pioneer"
click at [207, 108] on div at bounding box center [196, 118] width 57 height 34
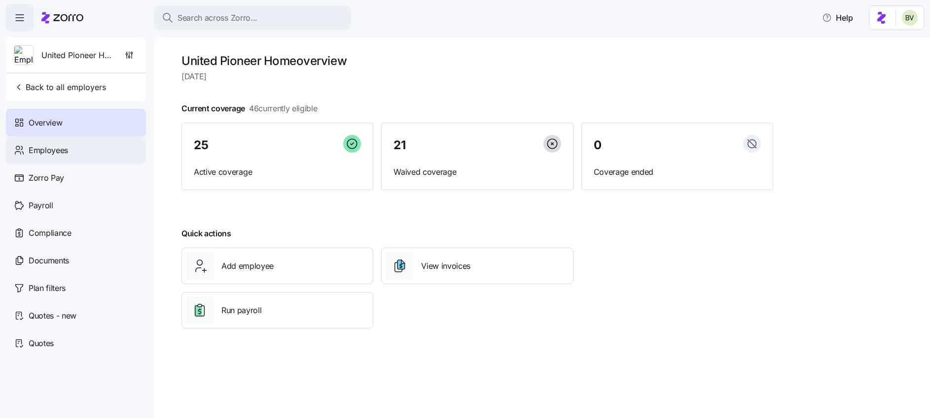
click at [42, 148] on span "Employees" at bounding box center [48, 150] width 39 height 12
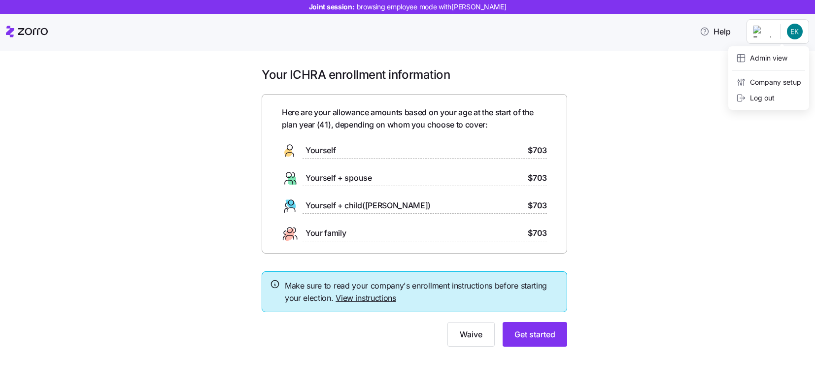
click at [794, 37] on html "Joint session: browsing employee mode with Elnatanova Karina Help Your ICHRA en…" at bounding box center [407, 192] width 815 height 384
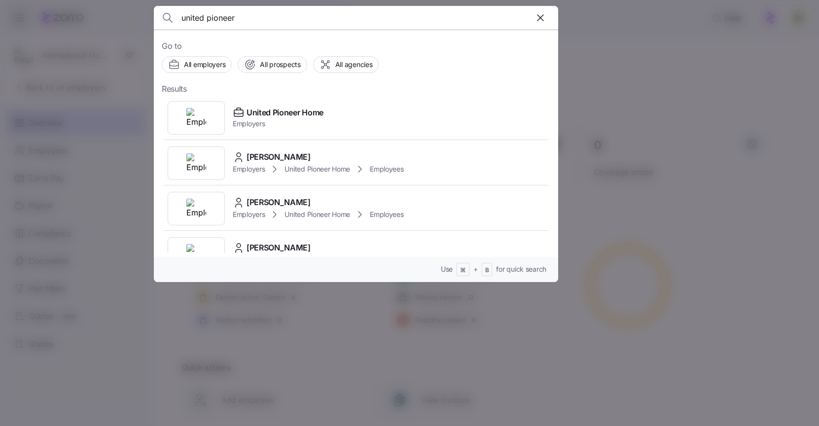
click at [235, 18] on input "united pioneer" at bounding box center [307, 18] width 252 height 24
type input "visiting angel"
click at [202, 114] on img at bounding box center [196, 118] width 20 height 20
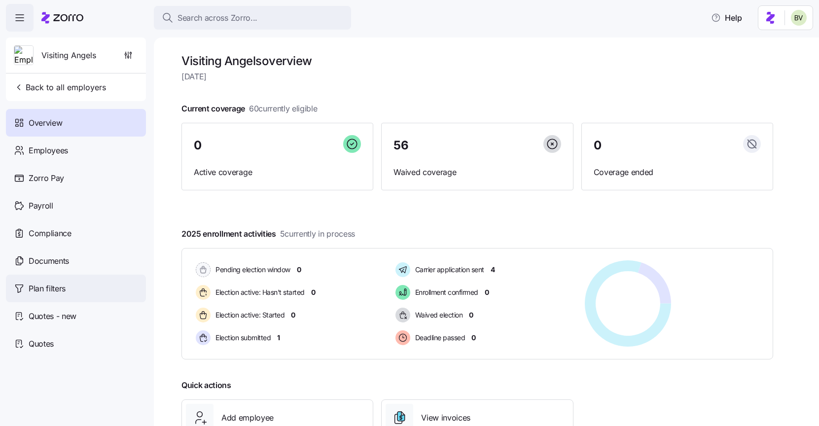
click at [70, 279] on div "Plan filters" at bounding box center [76, 289] width 140 height 28
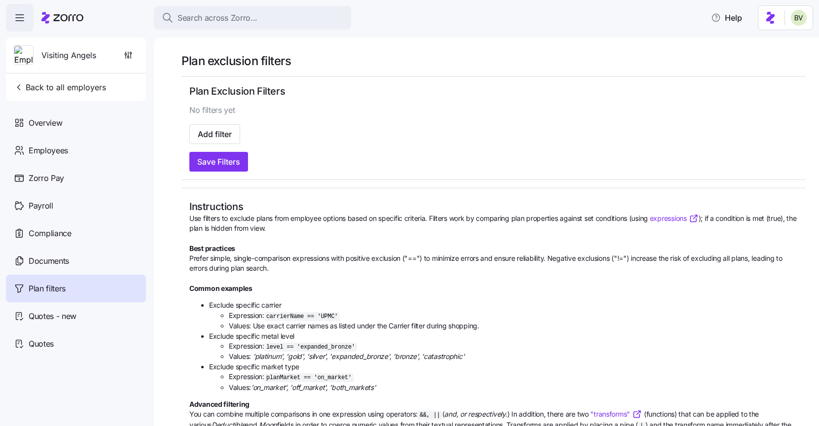
click at [70, 259] on div "Documents" at bounding box center [76, 261] width 140 height 28
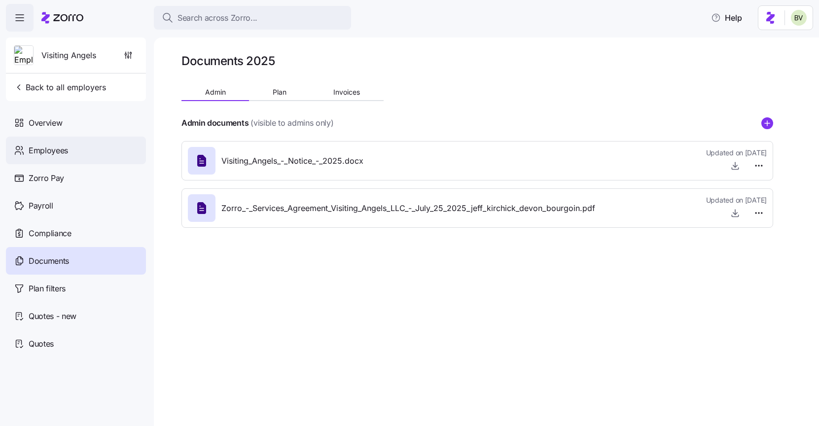
click at [63, 148] on span "Employees" at bounding box center [48, 150] width 39 height 12
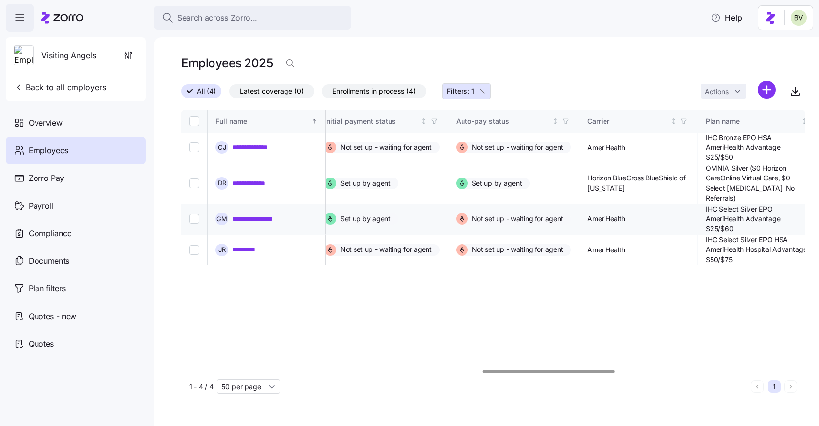
scroll to position [0, 1672]
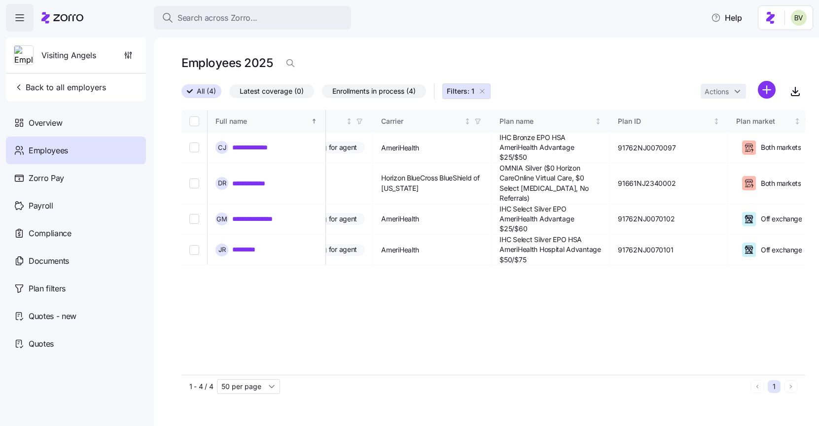
click at [485, 91] on icon "button" at bounding box center [482, 91] width 8 height 8
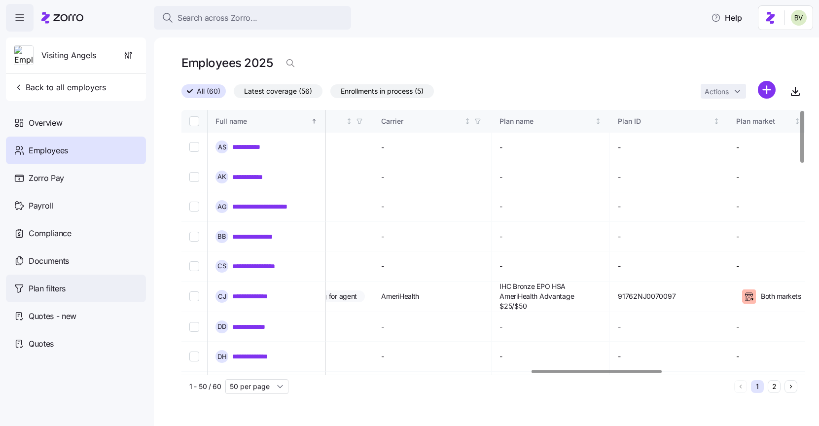
click at [52, 291] on span "Plan filters" at bounding box center [47, 288] width 37 height 12
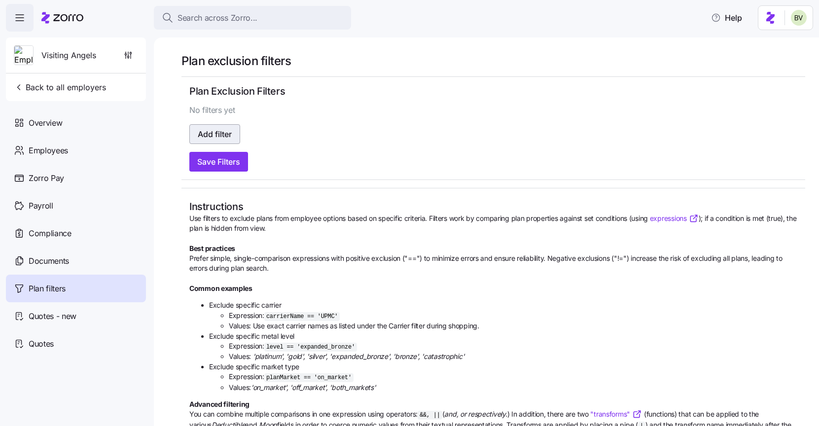
click at [214, 136] on span "Add filter" at bounding box center [215, 134] width 34 height 12
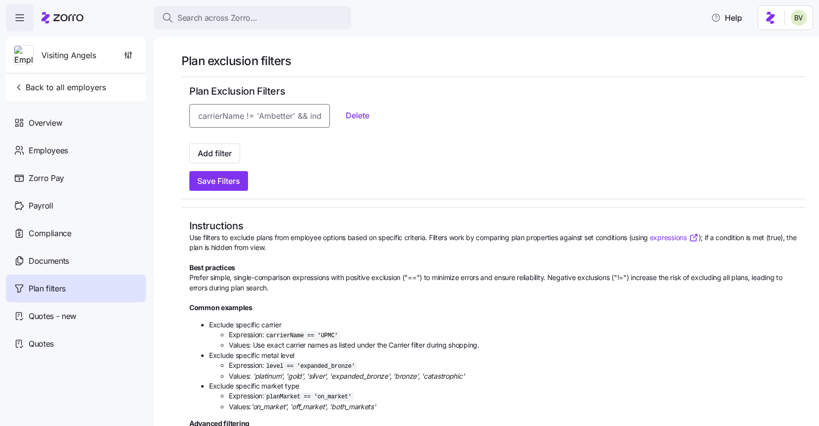
click at [214, 118] on input at bounding box center [259, 116] width 140 height 24
paste input "level == 'catastrophic'"
type input "level == 'catastrophic'"
click at [221, 175] on span "Save Filters" at bounding box center [218, 181] width 43 height 12
click at [211, 154] on span "Add filter" at bounding box center [215, 153] width 34 height 12
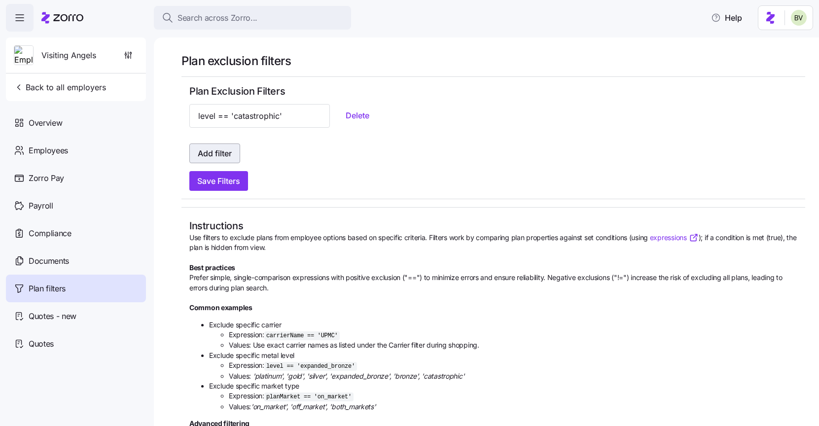
click at [220, 149] on span "Add filter" at bounding box center [215, 153] width 34 height 12
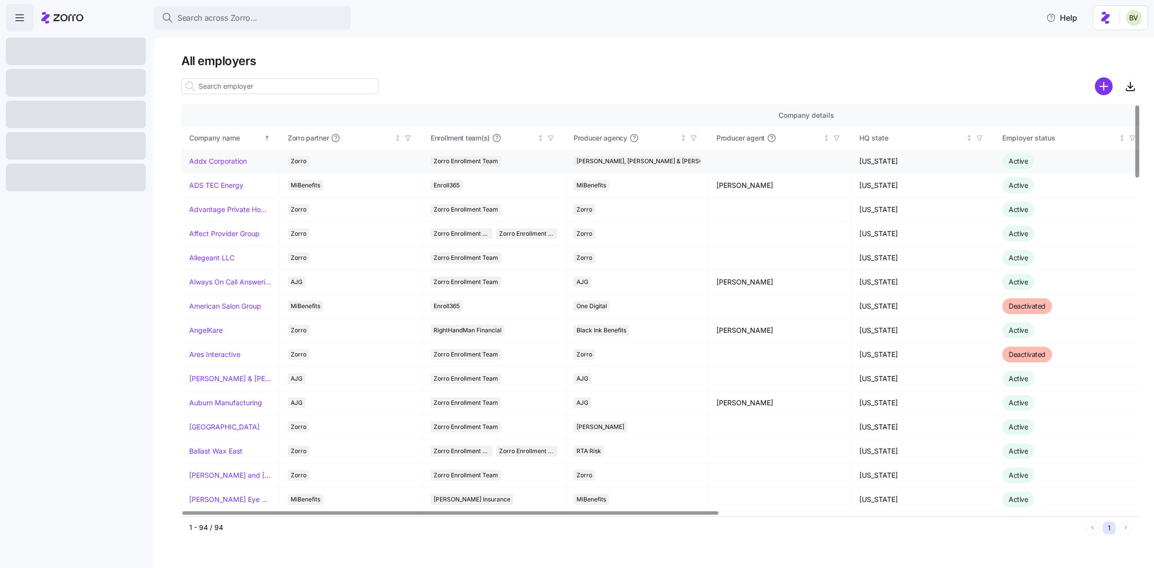
click at [214, 159] on link "Addx Corporation" at bounding box center [218, 161] width 58 height 10
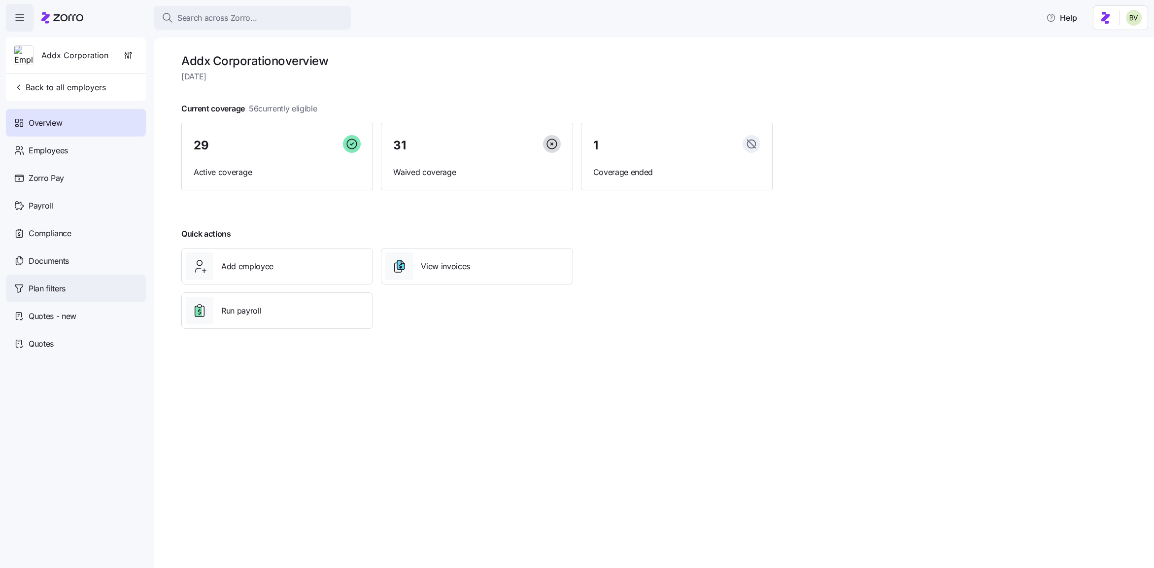
click at [73, 280] on div "Plan filters" at bounding box center [76, 289] width 140 height 28
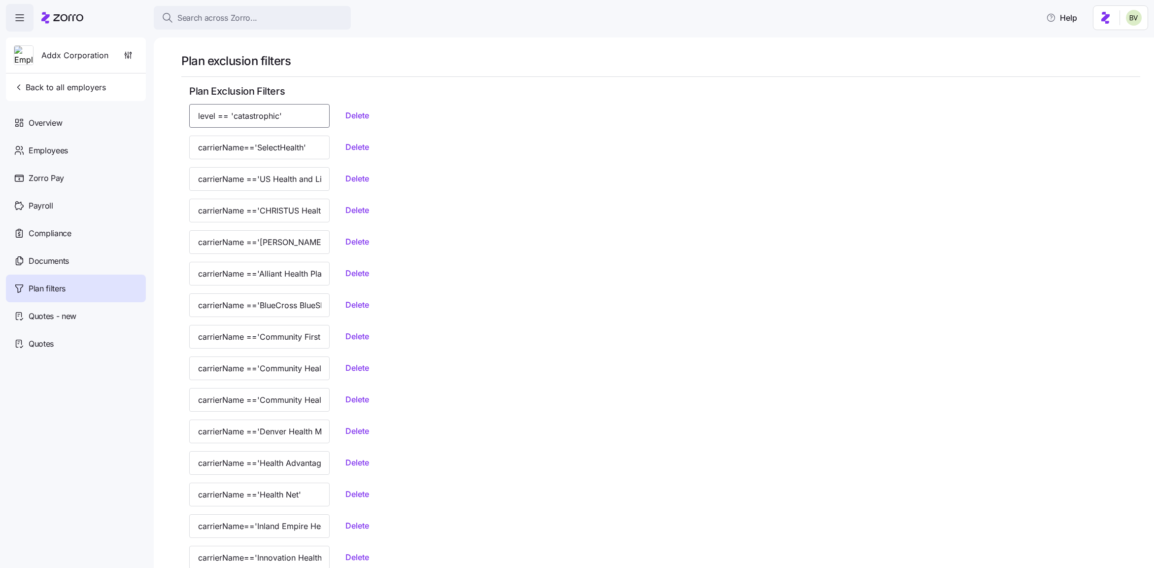
drag, startPoint x: 286, startPoint y: 114, endPoint x: 194, endPoint y: 117, distance: 92.2
click at [194, 117] on input "level == 'catastrophic'" at bounding box center [259, 116] width 140 height 24
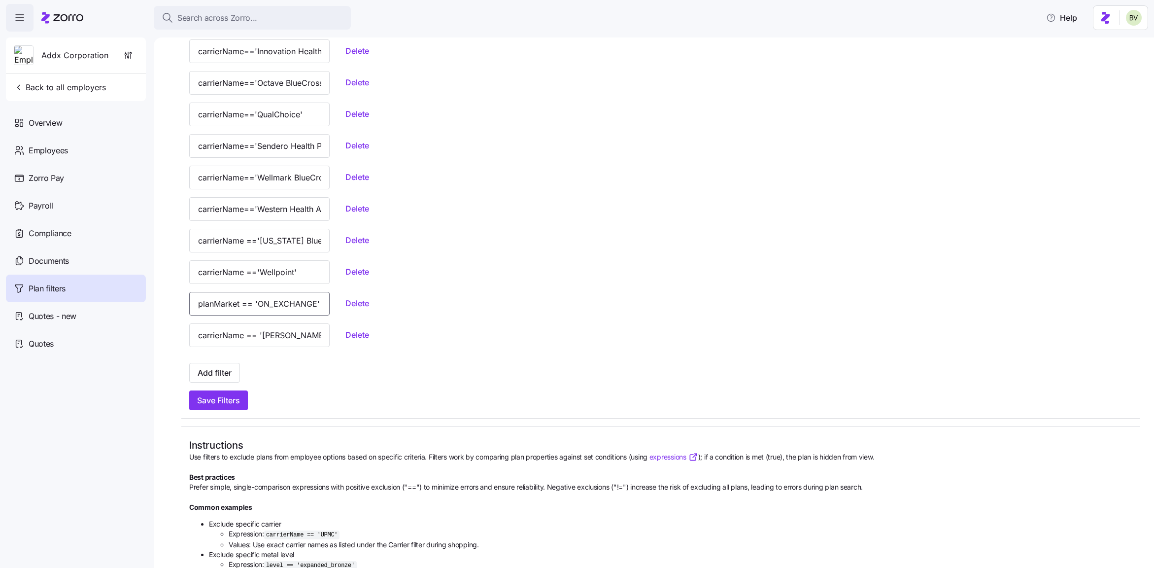
scroll to position [0, 29]
drag, startPoint x: 193, startPoint y: 305, endPoint x: 310, endPoint y: 306, distance: 116.8
click at [310, 306] on div "planMarket == 'ON_EXCHANGE' Delete" at bounding box center [660, 304] width 943 height 24
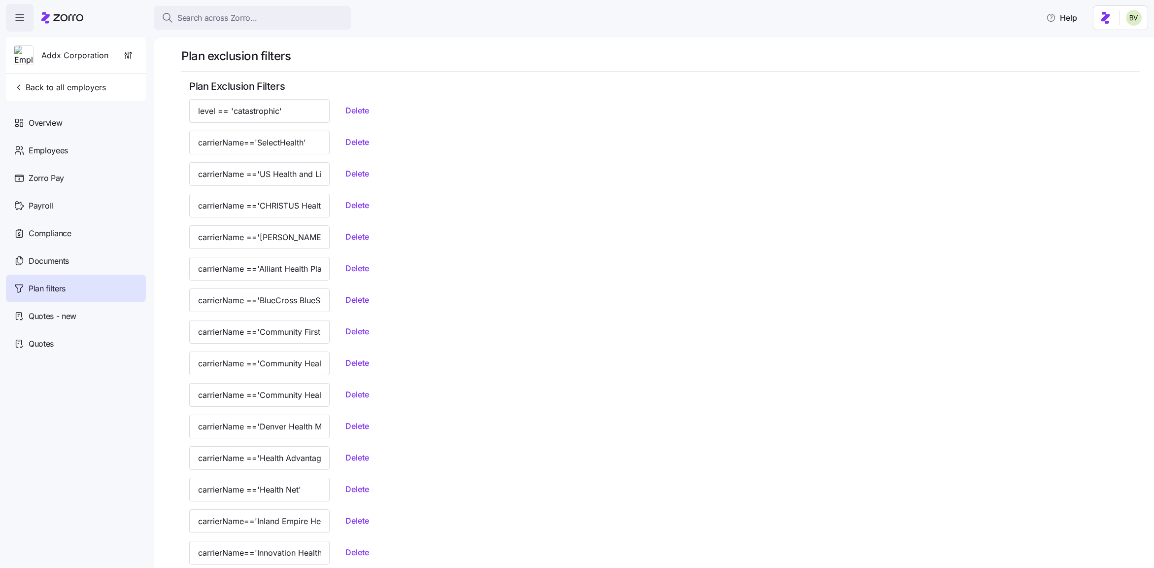
scroll to position [0, 0]
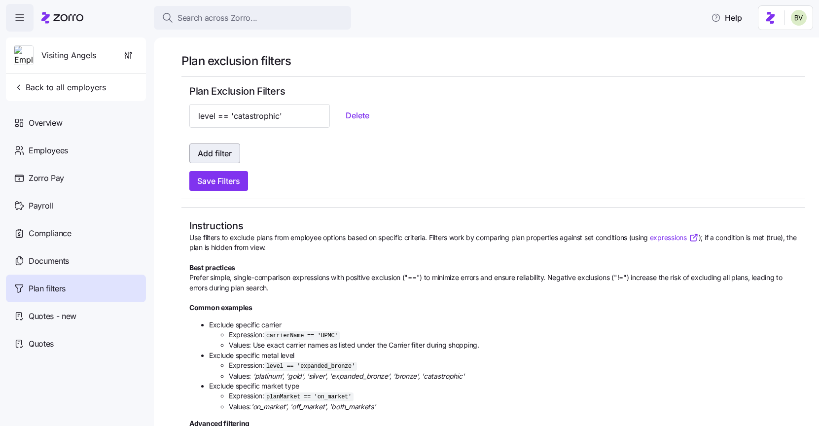
click at [213, 159] on button "Add filter" at bounding box center [214, 153] width 51 height 20
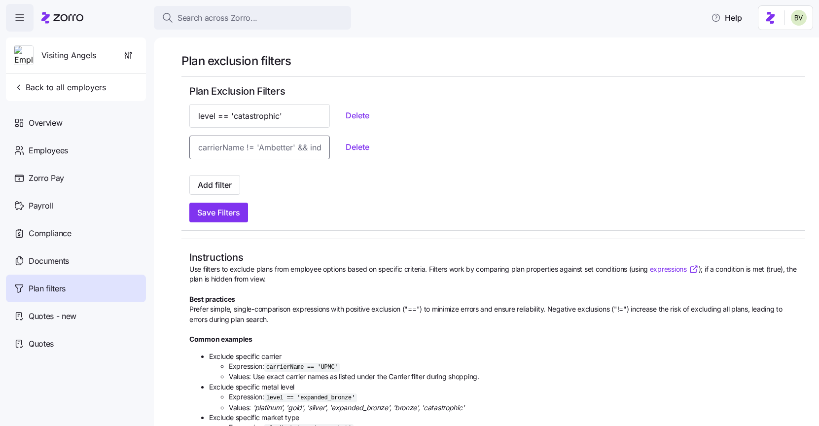
click at [218, 146] on input at bounding box center [259, 148] width 140 height 24
paste input "planMarket == 'ON_EXCHANGE'"
click at [225, 148] on input "planMarket == 'ON_EXCHANGE'" at bounding box center [259, 148] width 140 height 24
type input "planMarket == 'ON_EXCHANGE'"
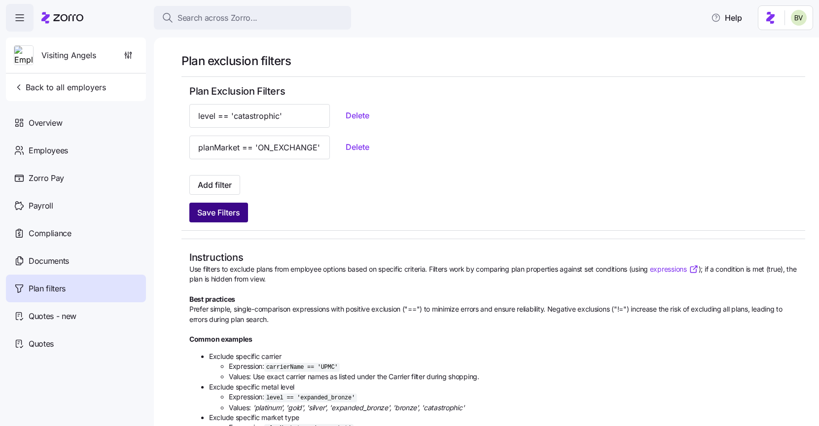
scroll to position [0, 0]
click at [223, 207] on span "Save Filters" at bounding box center [218, 213] width 43 height 12
click at [74, 150] on div "Employees" at bounding box center [76, 151] width 140 height 28
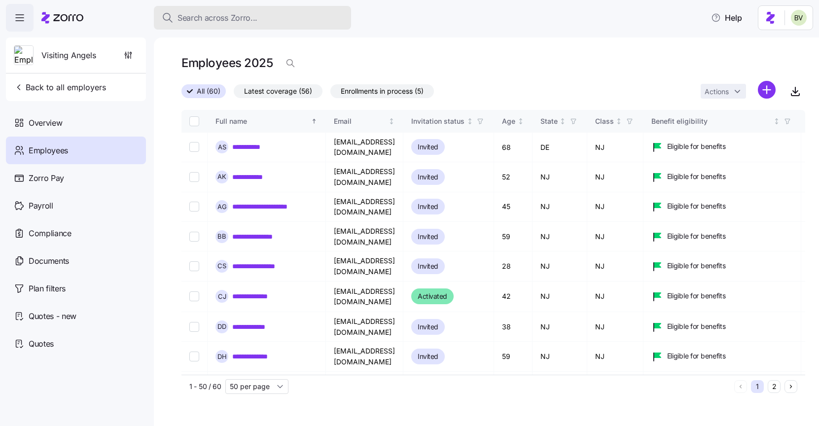
click at [191, 18] on span "Search across Zorro..." at bounding box center [217, 18] width 80 height 12
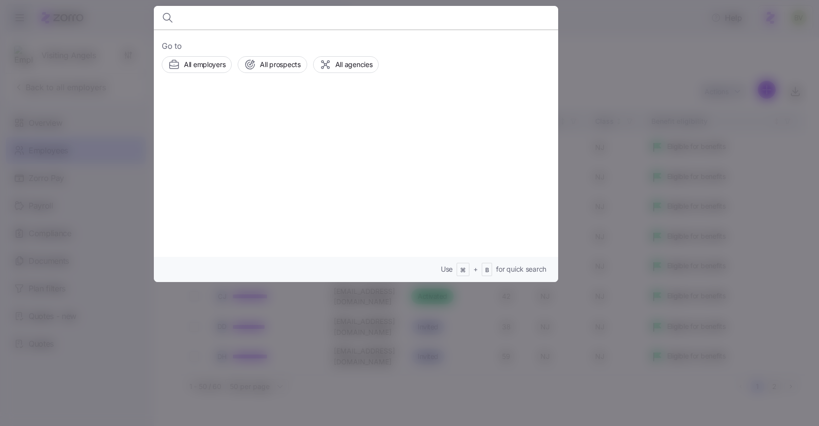
click at [65, 262] on div at bounding box center [409, 213] width 819 height 426
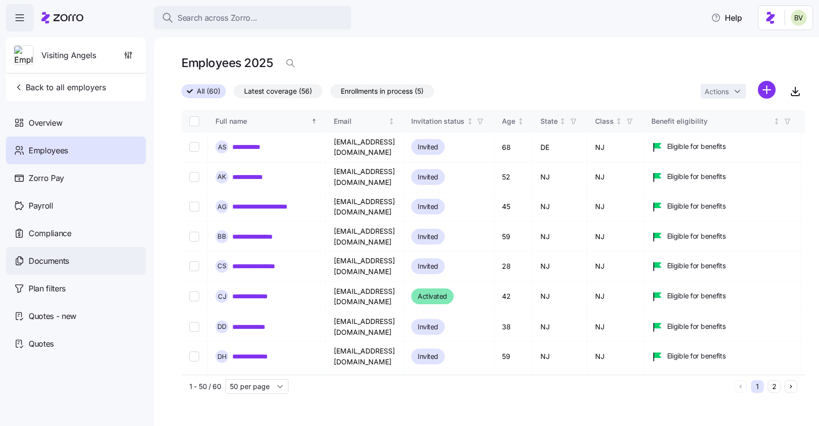
click at [33, 259] on span "Documents" at bounding box center [49, 261] width 40 height 12
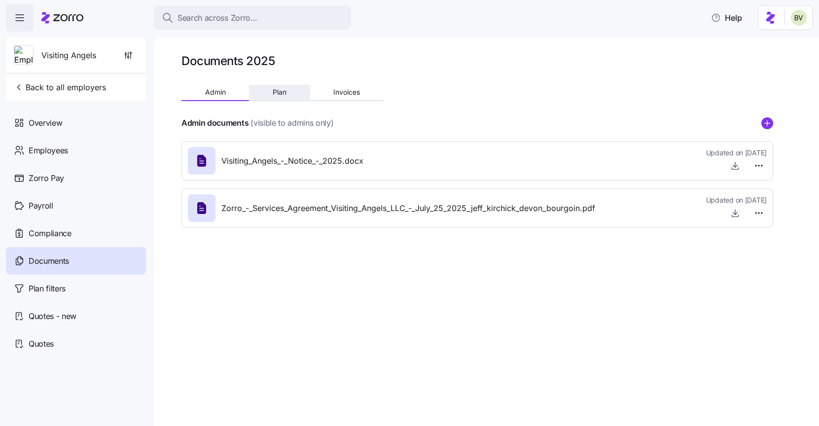
click at [278, 90] on span "Plan" at bounding box center [280, 92] width 14 height 7
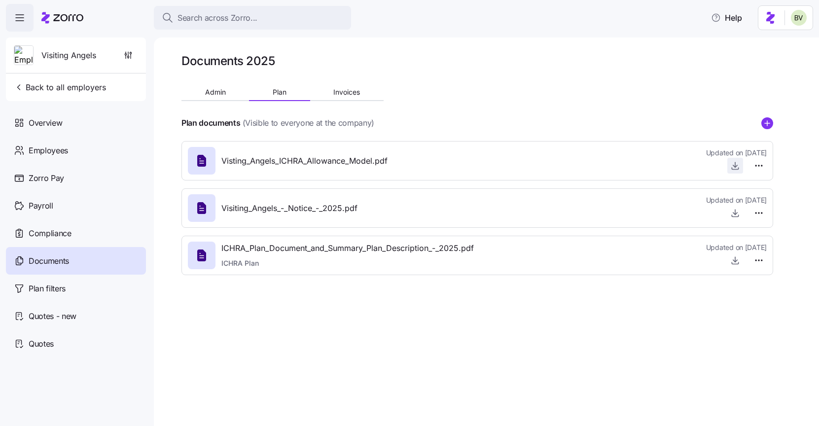
click at [735, 164] on icon "button" at bounding box center [735, 166] width 10 height 10
